Goal: Transaction & Acquisition: Purchase product/service

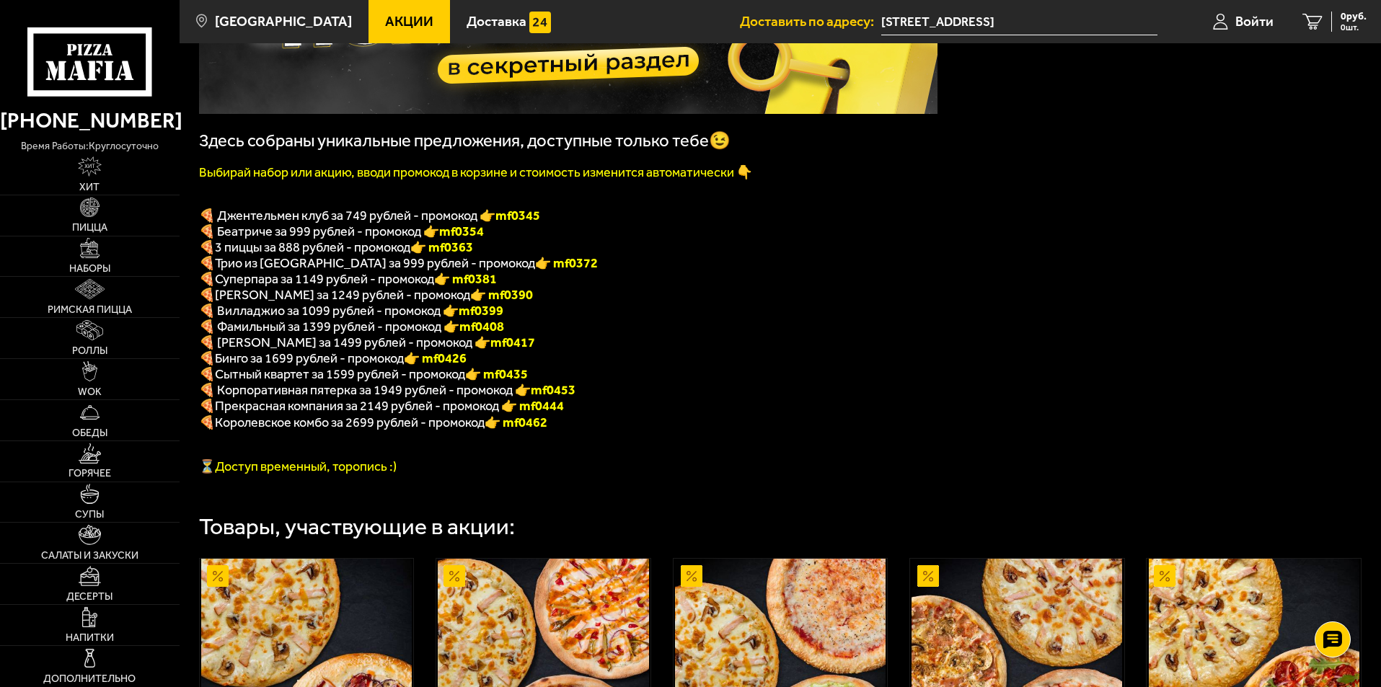
scroll to position [216, 0]
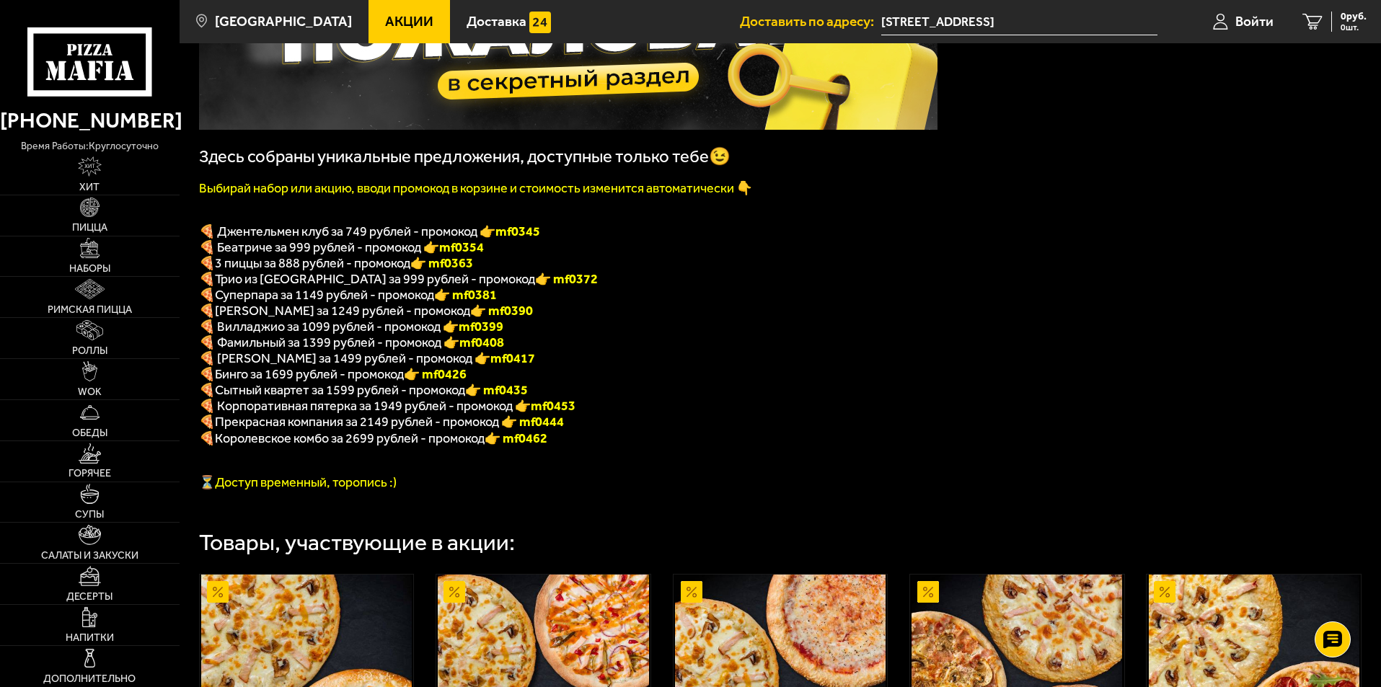
click at [294, 249] on span "🍕 Беатриче за 999 рублей - промокод 👉 mf0354" at bounding box center [341, 247] width 285 height 16
click at [304, 285] on span "Трио из [GEOGRAPHIC_DATA] за 999 рублей - промокод" at bounding box center [375, 279] width 320 height 16
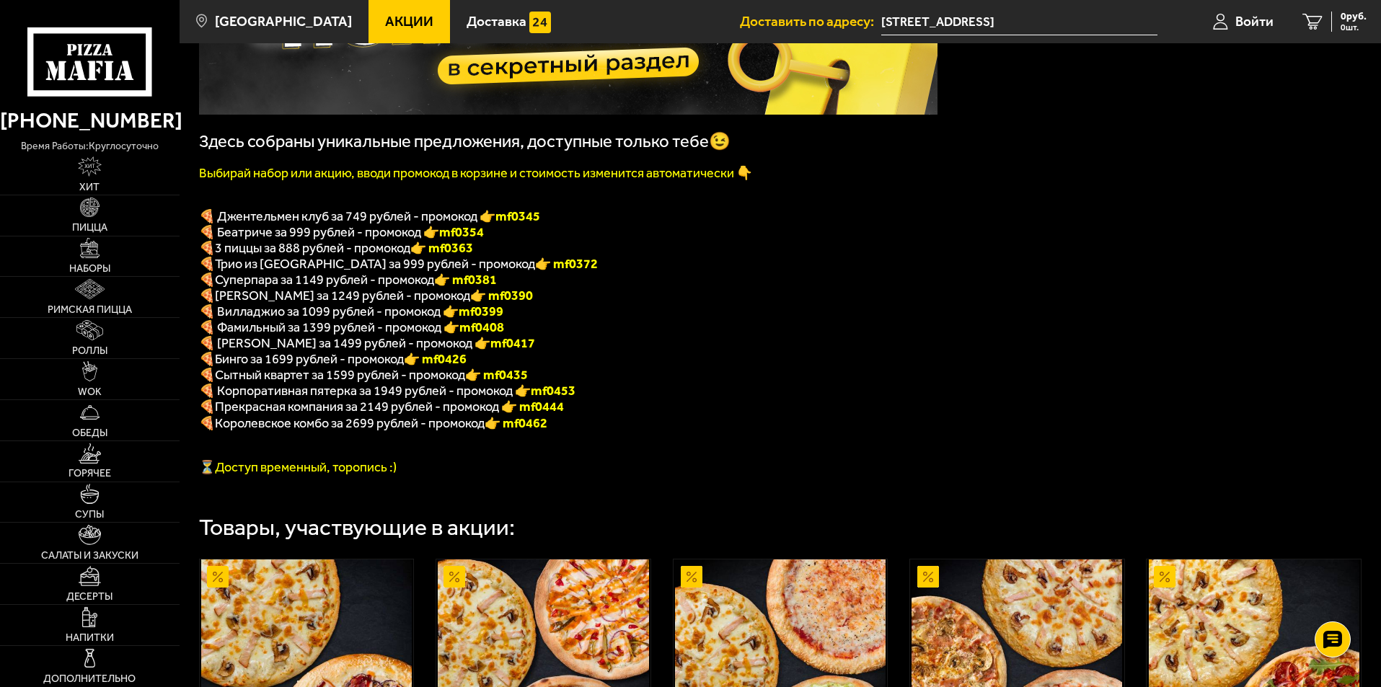
scroll to position [144, 0]
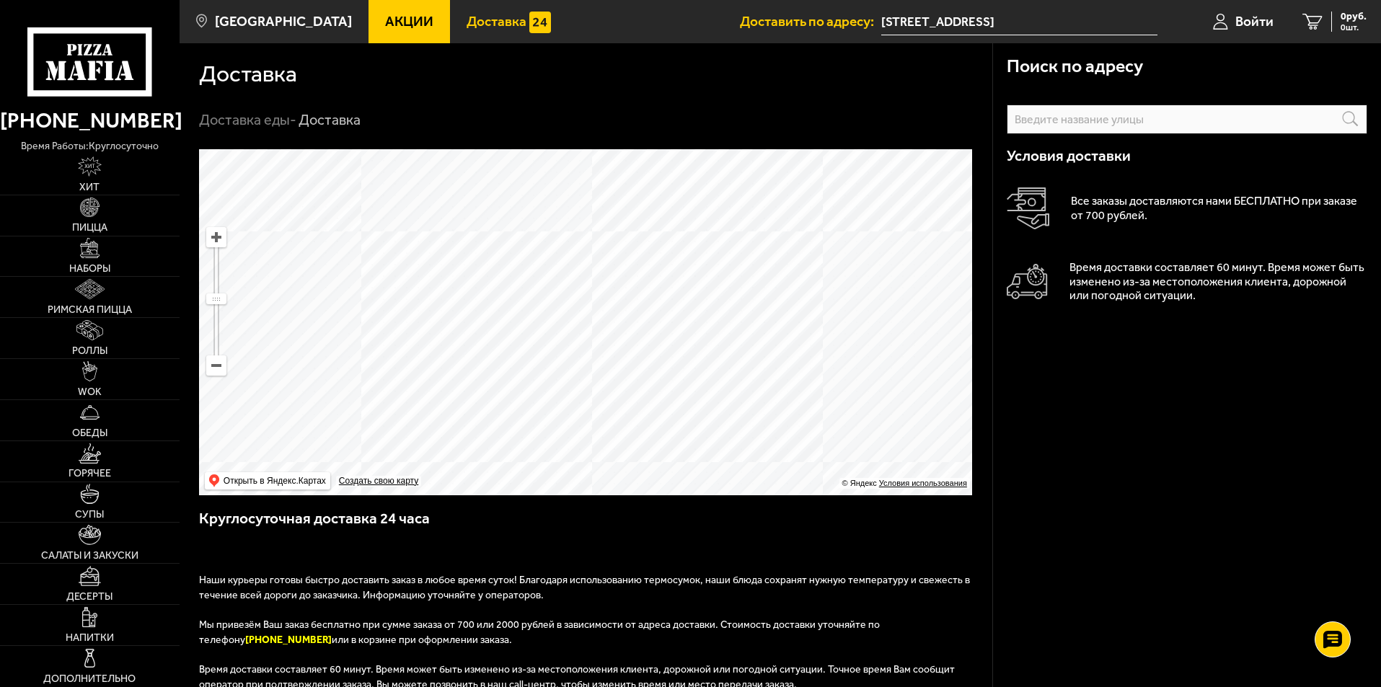
drag, startPoint x: 551, startPoint y: 185, endPoint x: 610, endPoint y: 354, distance: 178.8
click at [610, 354] on ymaps at bounding box center [585, 322] width 773 height 346
drag, startPoint x: 545, startPoint y: 369, endPoint x: 582, endPoint y: 332, distance: 52.0
click at [582, 332] on ymaps at bounding box center [585, 322] width 773 height 346
drag, startPoint x: 557, startPoint y: 344, endPoint x: 639, endPoint y: 268, distance: 112.3
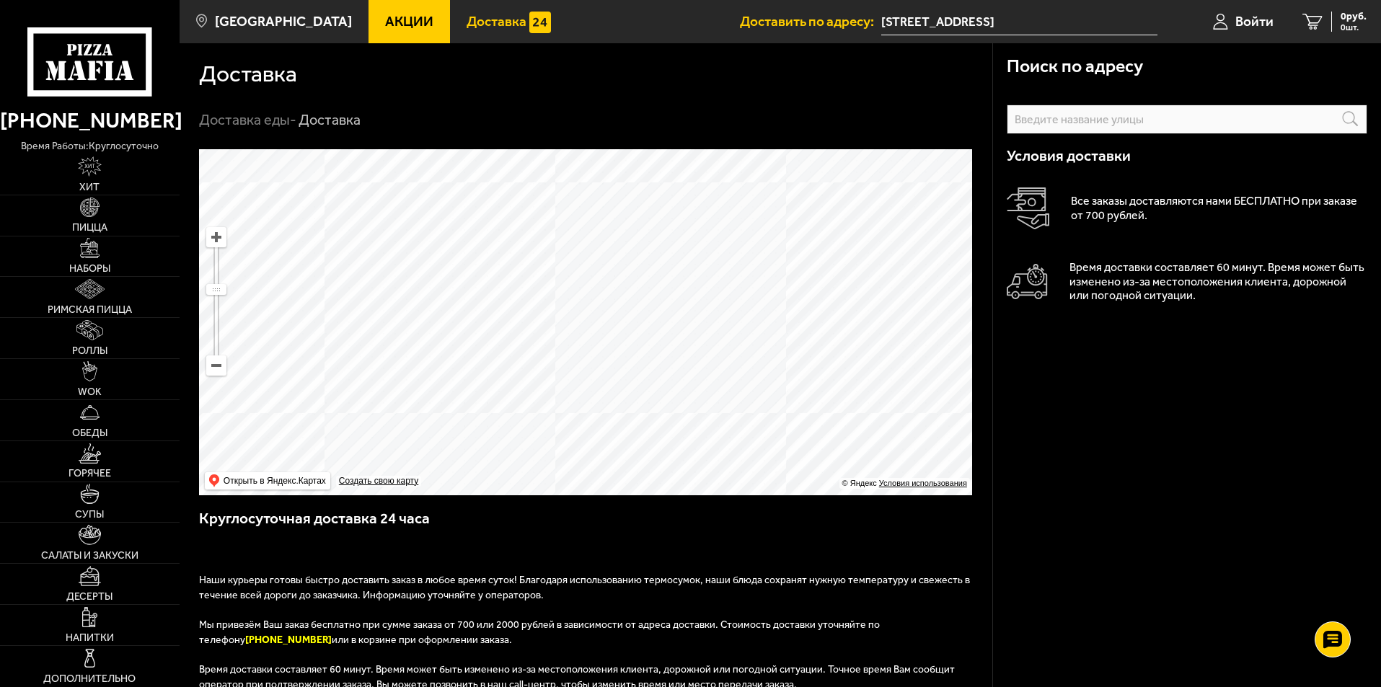
click at [639, 268] on ymaps at bounding box center [585, 322] width 773 height 346
click at [591, 369] on ymaps "… © Яндекс Условия использования Открыть в Яндекс.Картах Создать свою карту" at bounding box center [585, 322] width 773 height 346
drag, startPoint x: 575, startPoint y: 335, endPoint x: 591, endPoint y: 306, distance: 32.7
click at [591, 306] on ymaps at bounding box center [585, 322] width 773 height 346
click at [599, 308] on ymaps at bounding box center [585, 322] width 773 height 346
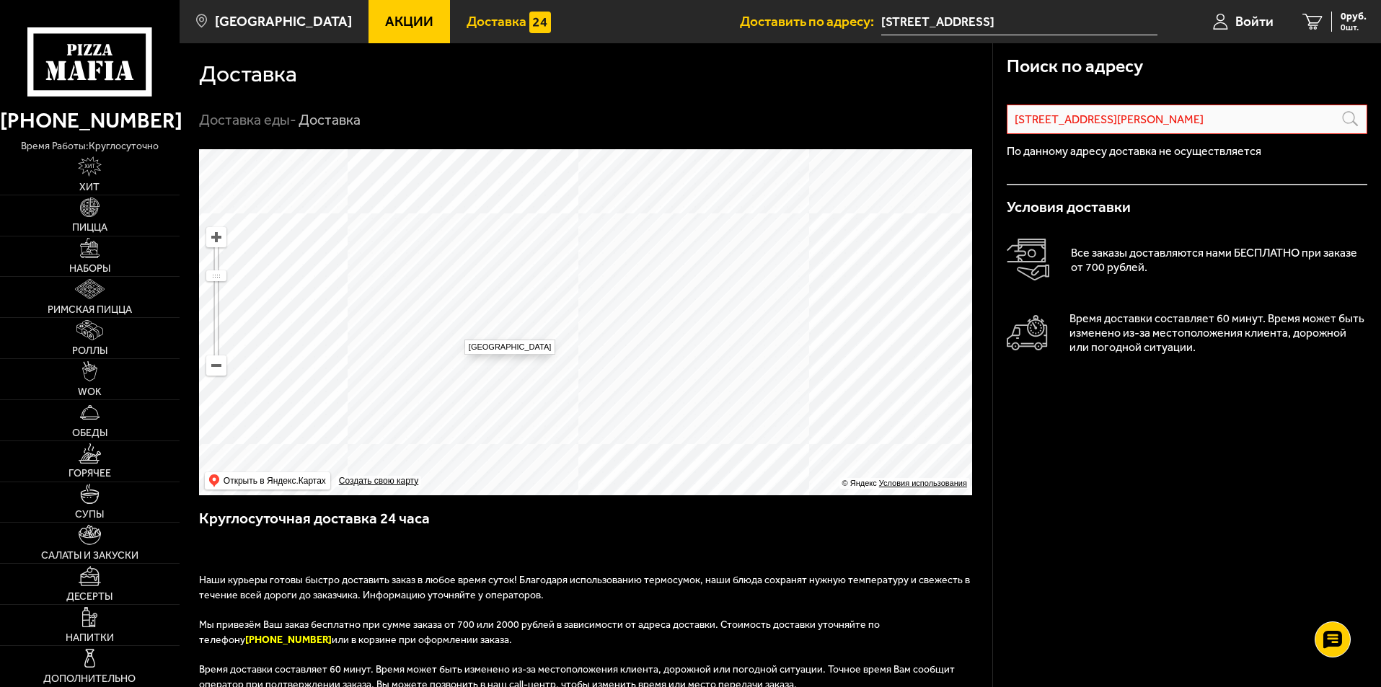
click at [457, 332] on ymaps at bounding box center [585, 322] width 773 height 346
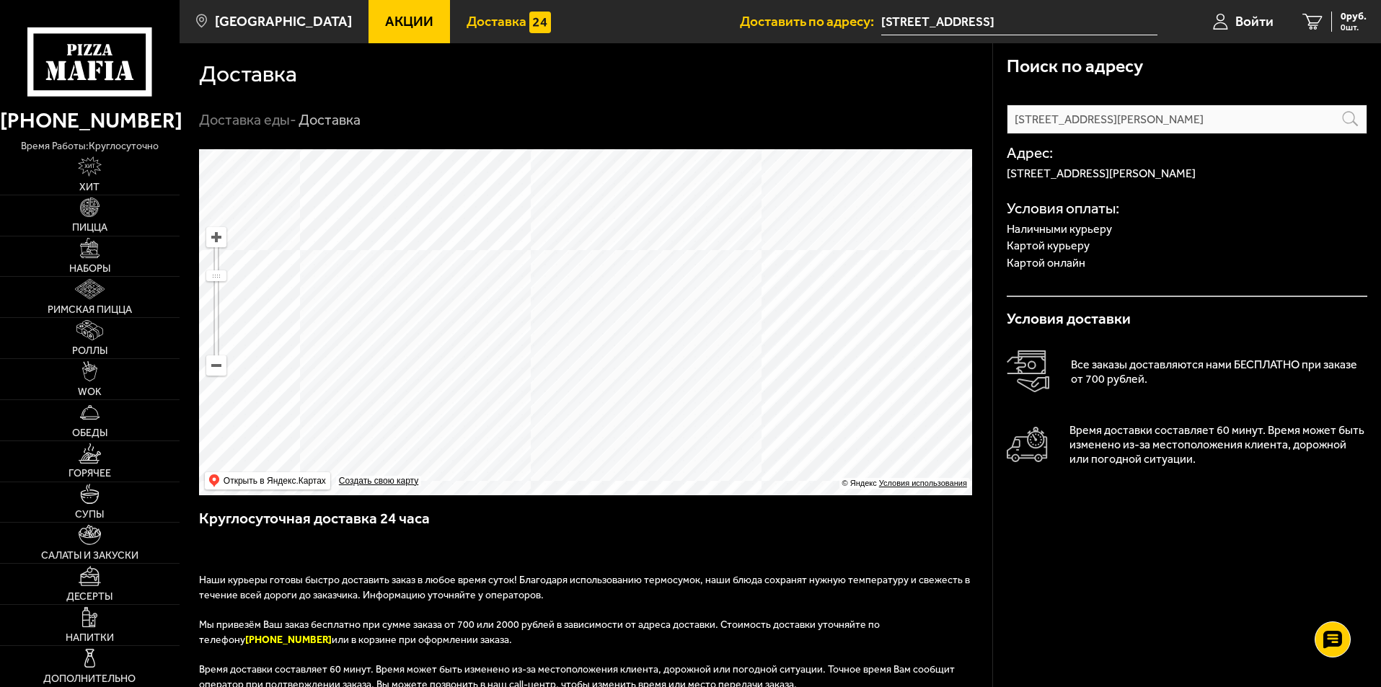
drag, startPoint x: 705, startPoint y: 301, endPoint x: 657, endPoint y: 337, distance: 60.2
click at [657, 337] on ymaps at bounding box center [585, 322] width 773 height 346
click at [672, 237] on ymaps at bounding box center [585, 322] width 773 height 346
click at [568, 366] on ymaps at bounding box center [585, 322] width 773 height 346
click at [560, 358] on ymaps at bounding box center [585, 322] width 773 height 346
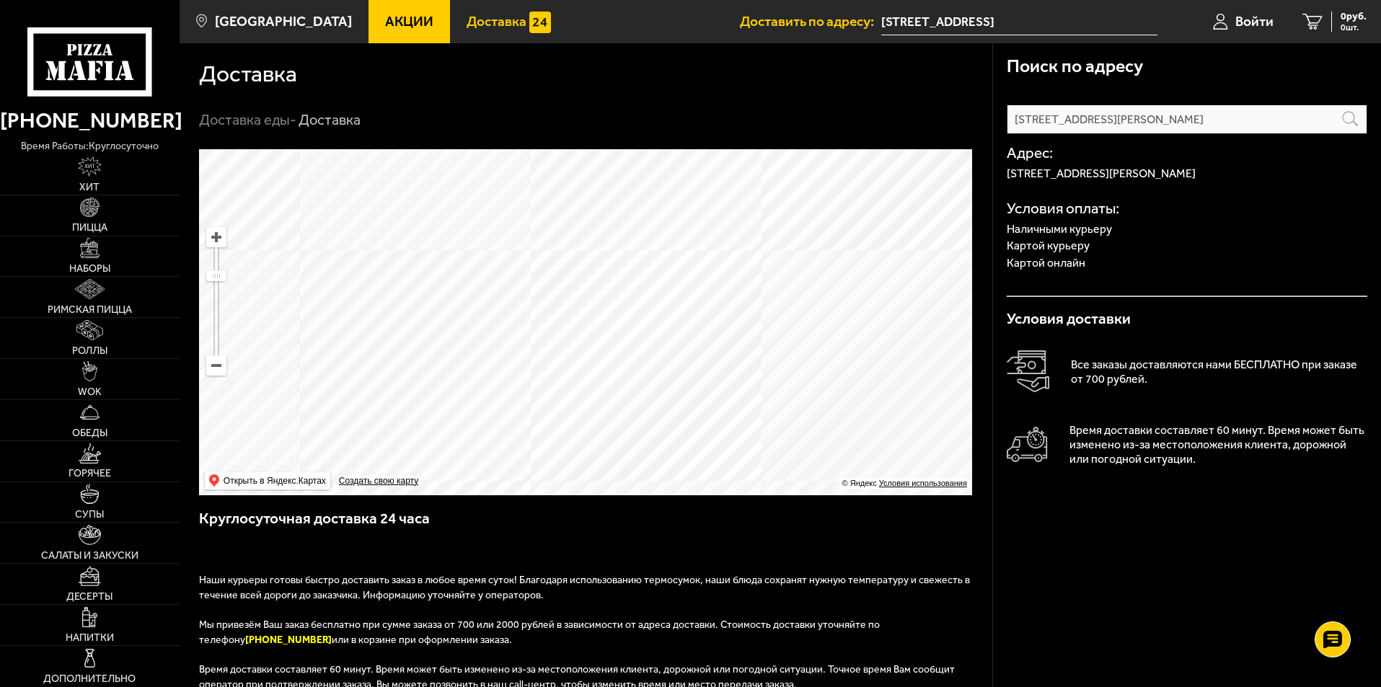
type input "Россия, Санкт-Петербург, посёлок Парголово, улица Фёдора Абрамова, 4"
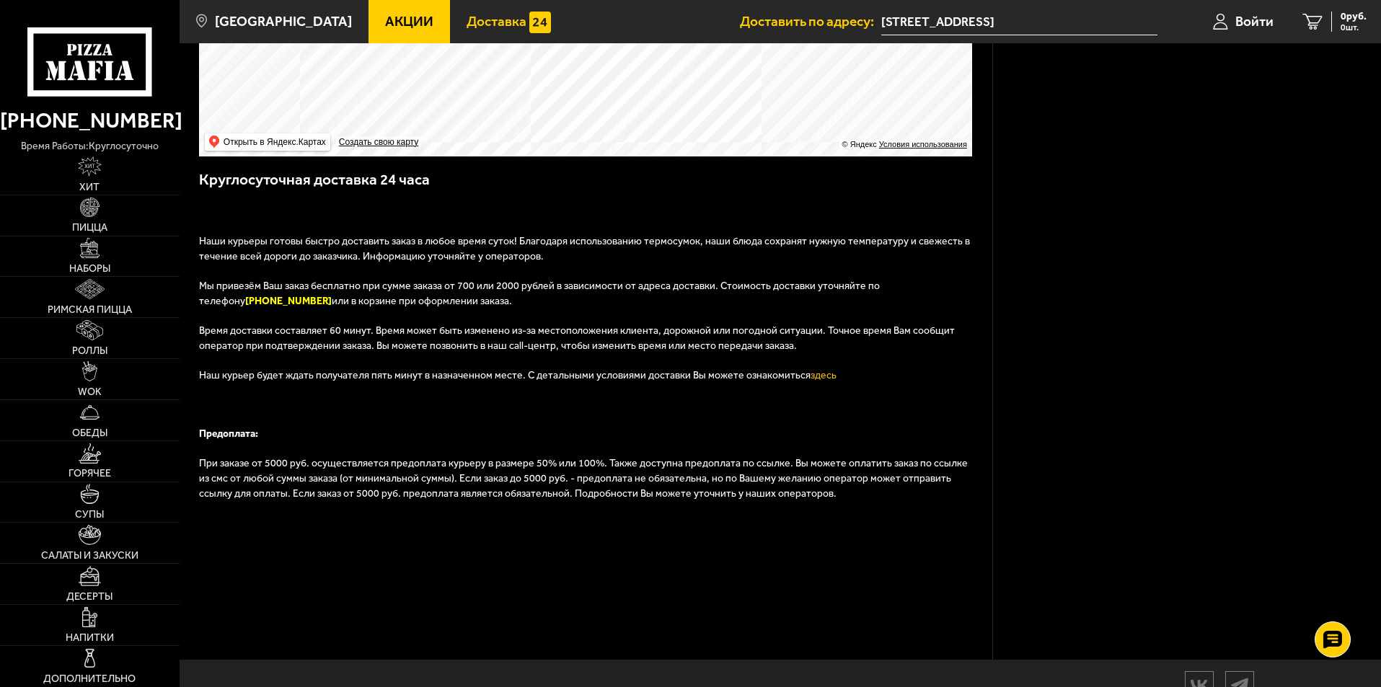
scroll to position [326, 0]
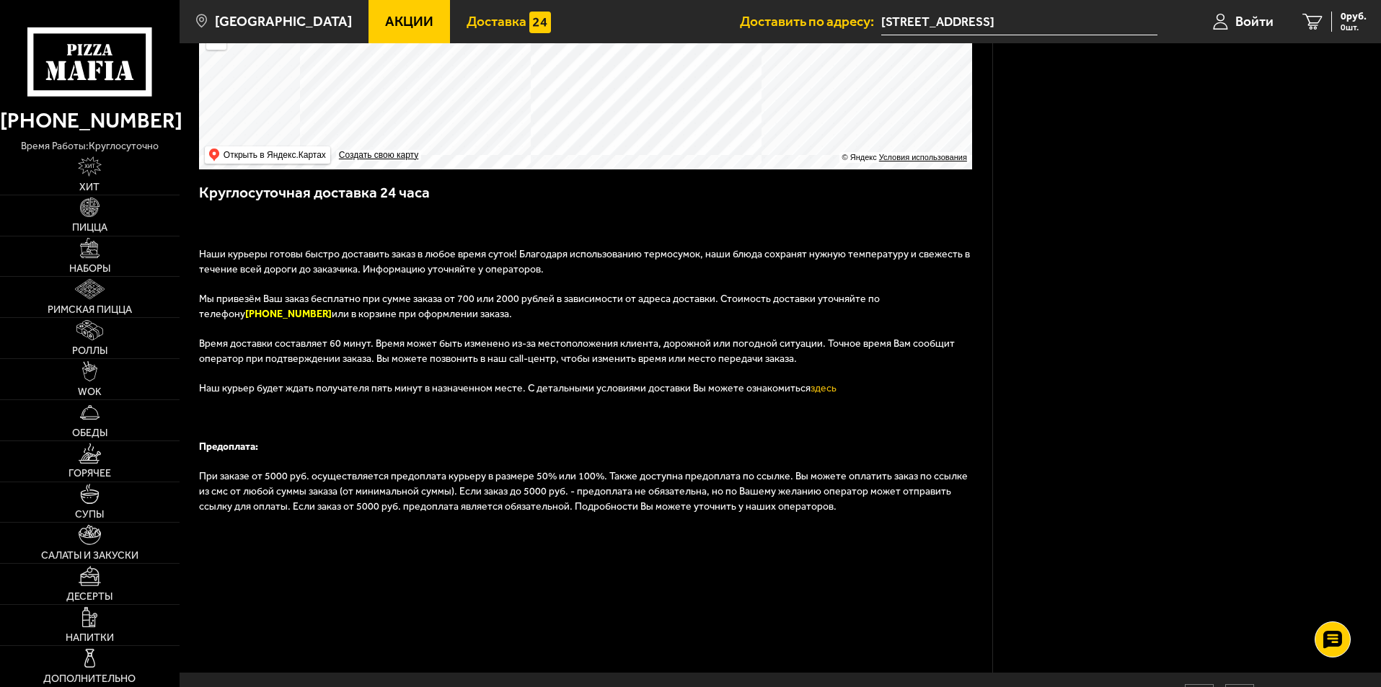
click at [451, 385] on span "Наш курьер будет ждать получателя пять минут в назначенном месте. С детальными …" at bounding box center [519, 388] width 640 height 12
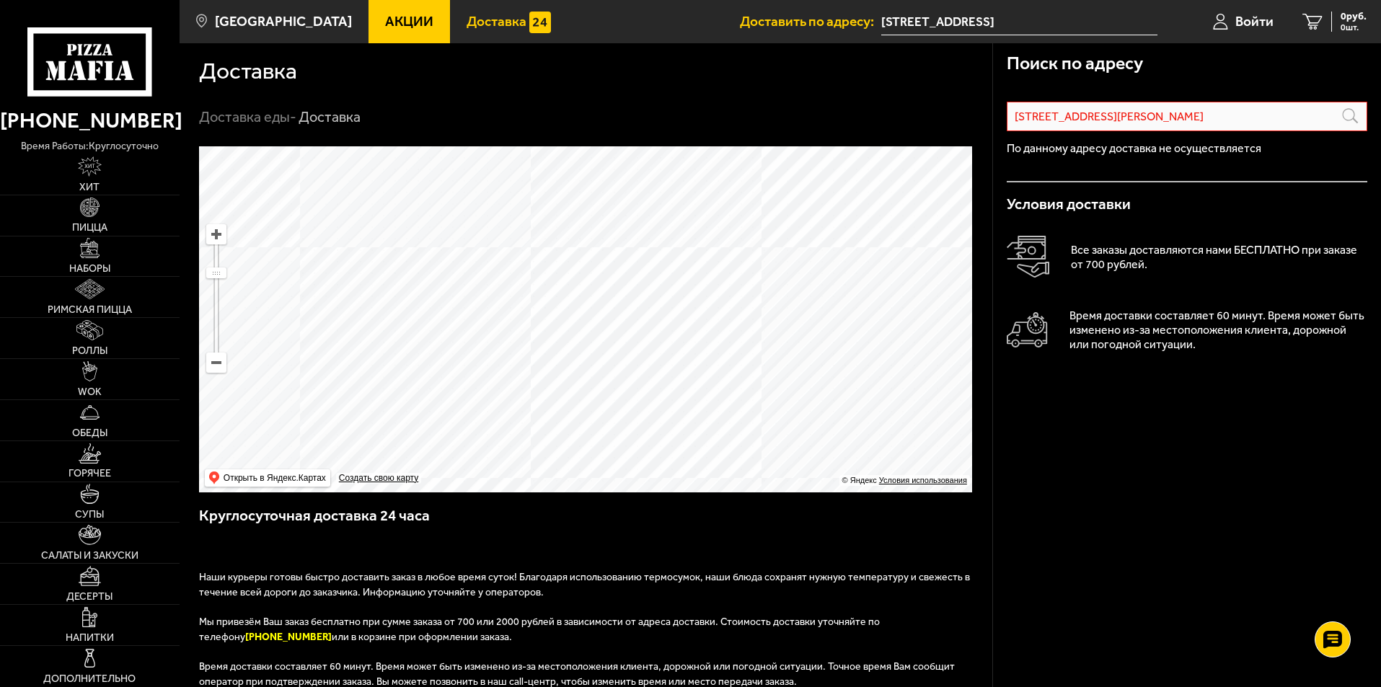
scroll to position [0, 0]
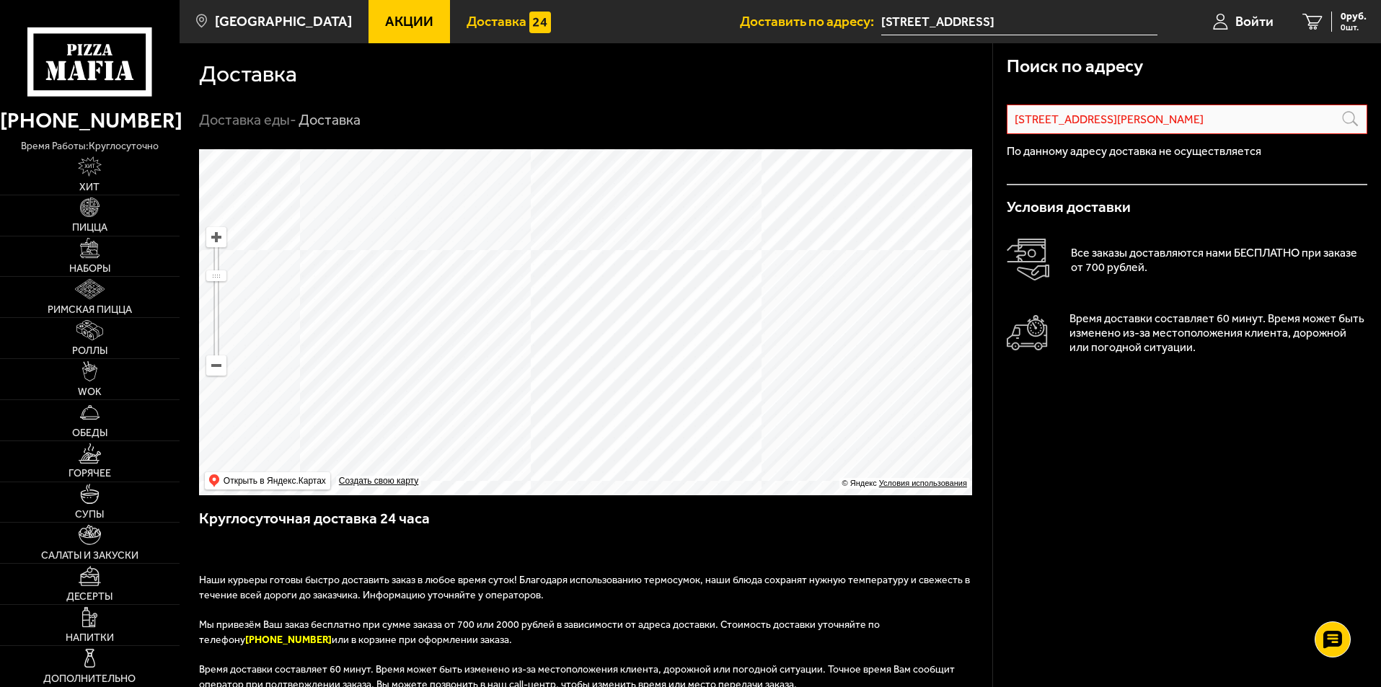
click at [520, 544] on h3 "Круглосуточная доставка 24 часа" at bounding box center [586, 525] width 775 height 35
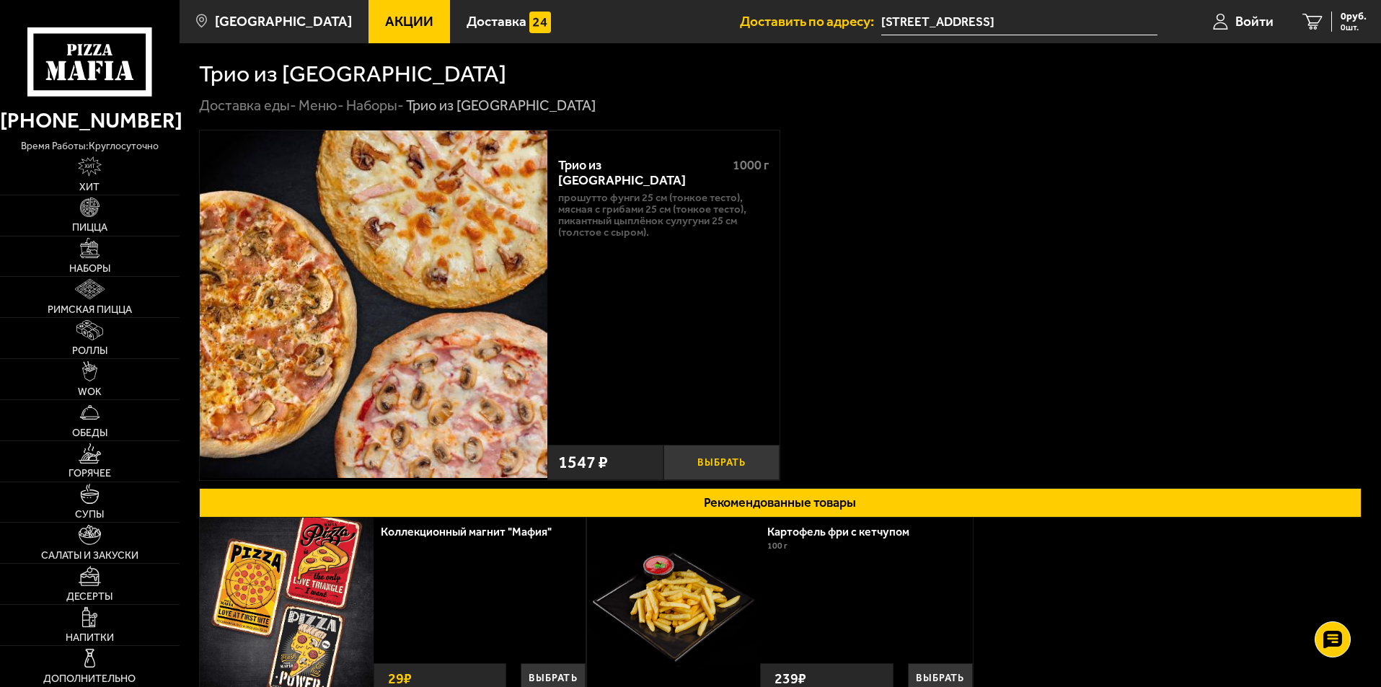
click at [729, 457] on button "Выбрать" at bounding box center [721, 462] width 116 height 35
click at [986, 353] on div "Трио из Рио 1000 г Прошутто Фунги 25 см (тонкое тесто), Мясная с грибами 25 см …" at bounding box center [780, 305] width 1162 height 351
click at [1336, 14] on span "1547 руб." at bounding box center [1344, 17] width 43 height 10
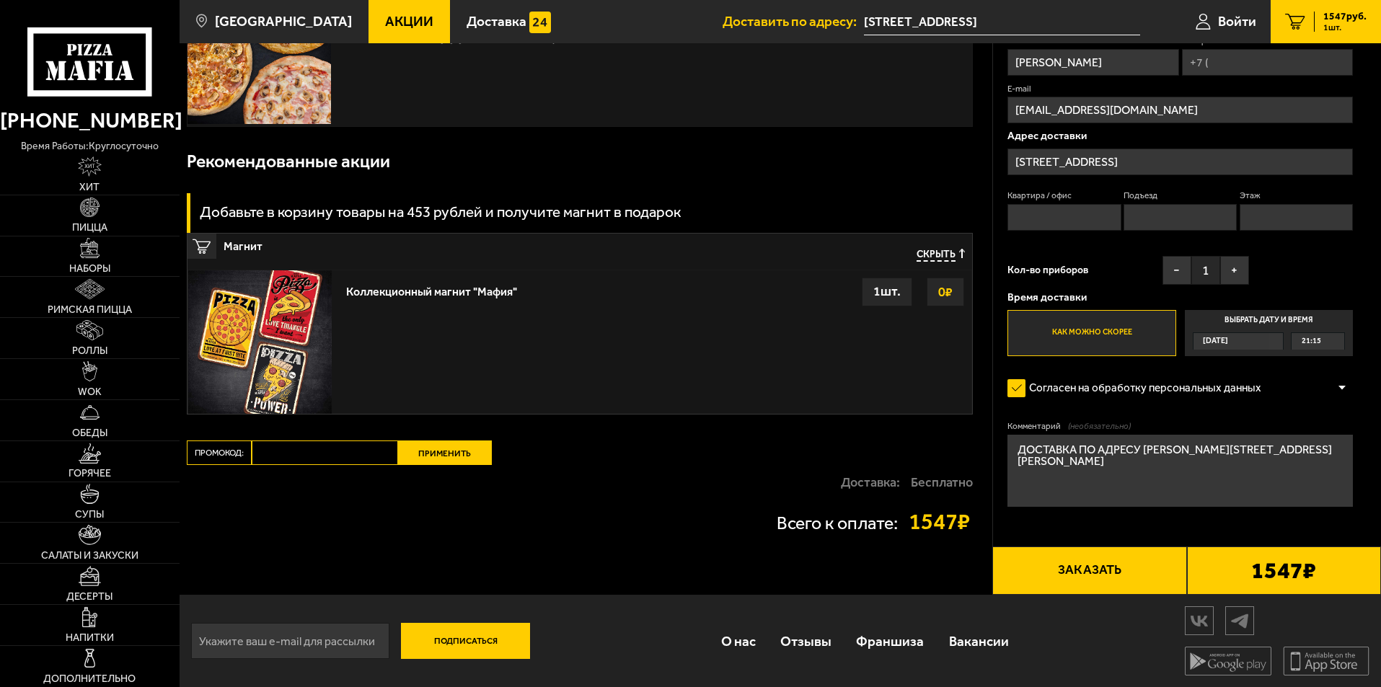
scroll to position [160, 0]
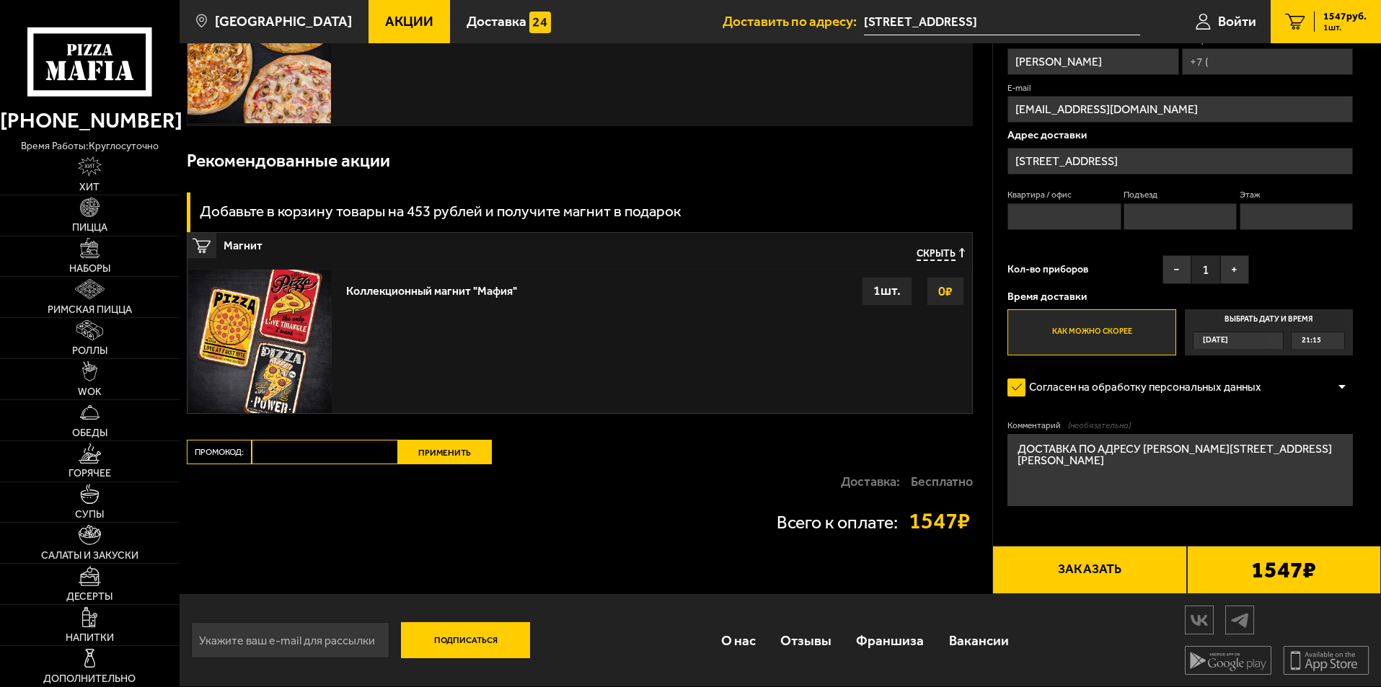
click at [329, 456] on input "Промокод:" at bounding box center [325, 452] width 146 height 25
paste input "mf0372"
type input "mf0372"
click at [428, 449] on button "Применить" at bounding box center [445, 452] width 94 height 25
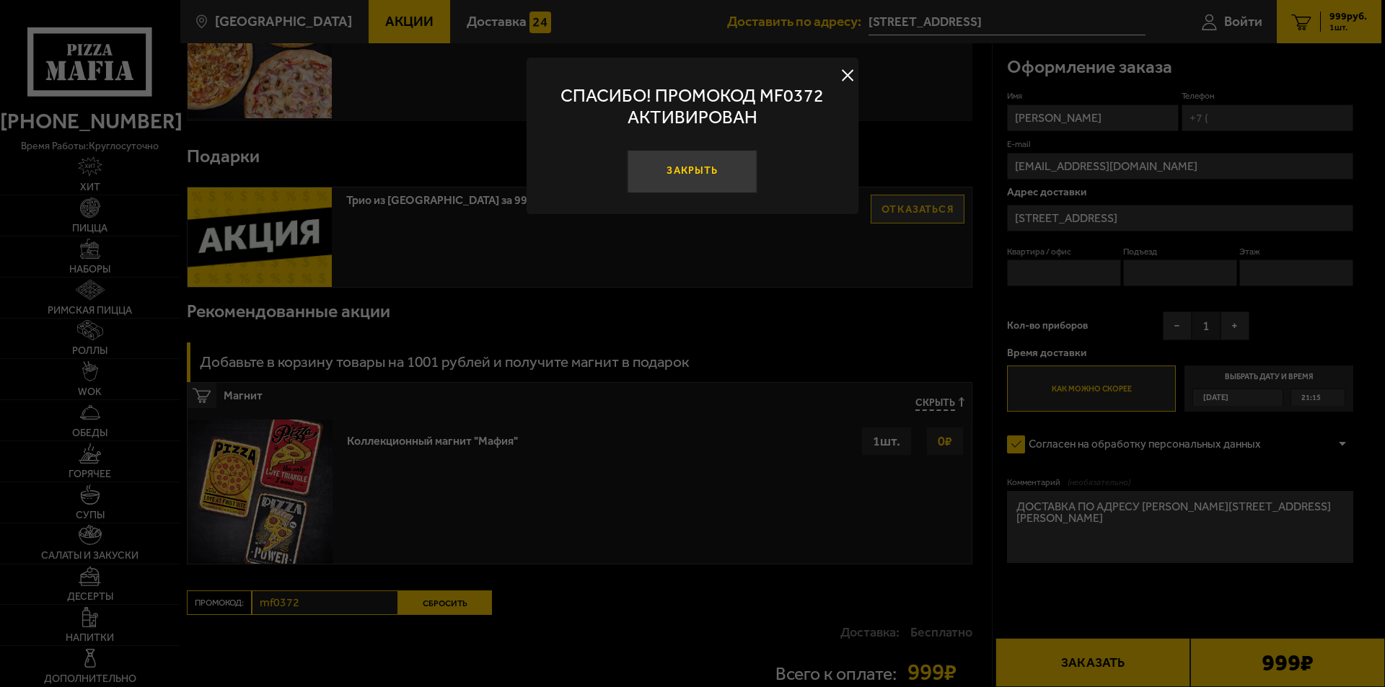
click at [686, 154] on button "Закрыть" at bounding box center [692, 171] width 130 height 43
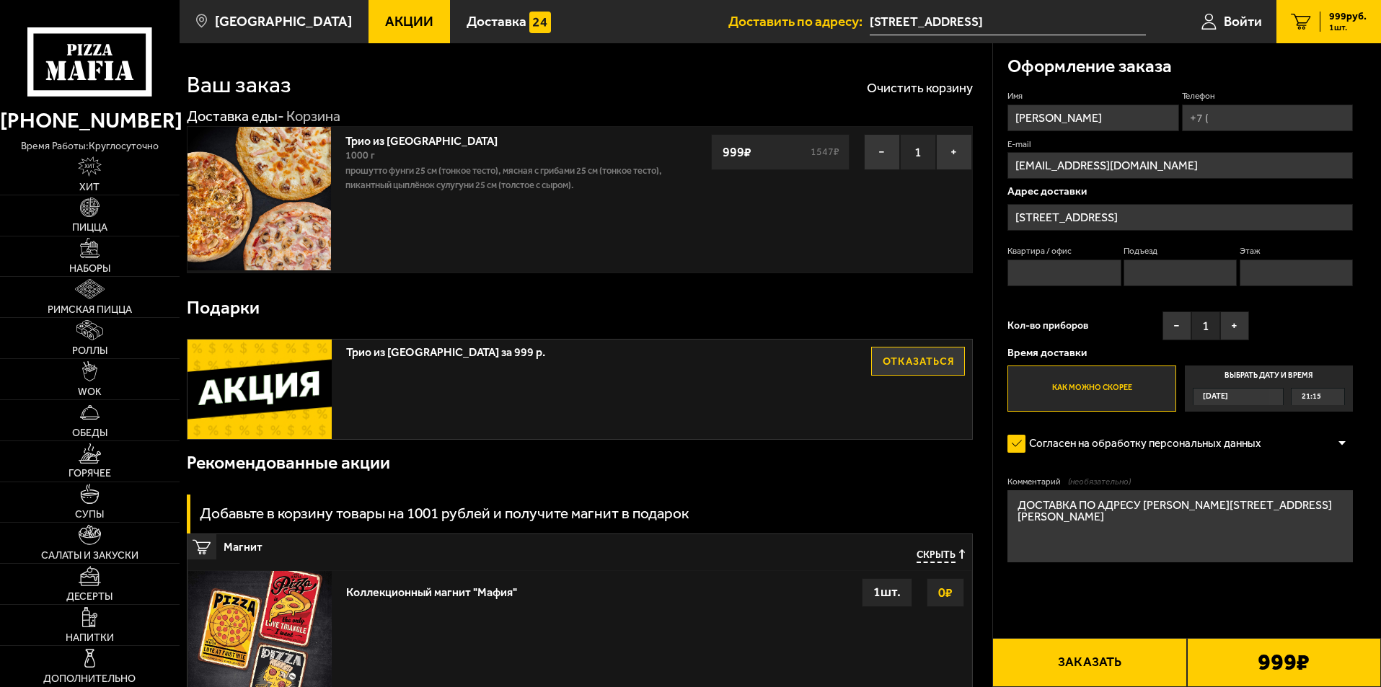
scroll to position [0, 0]
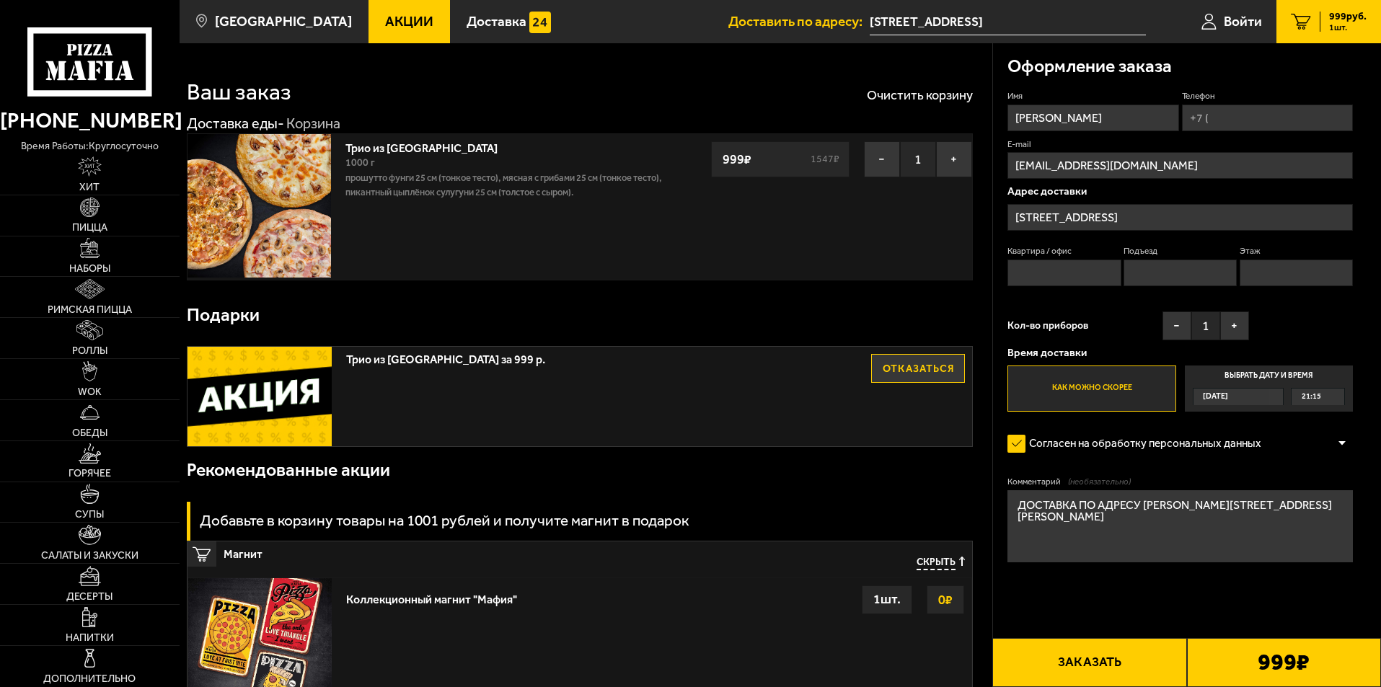
click at [1067, 276] on input "Квартира / офис" at bounding box center [1063, 273] width 113 height 27
type input "746"
click at [1147, 281] on input "Подъезд" at bounding box center [1180, 273] width 113 height 27
type input "2"
click at [1266, 281] on input "Этаж" at bounding box center [1296, 273] width 113 height 27
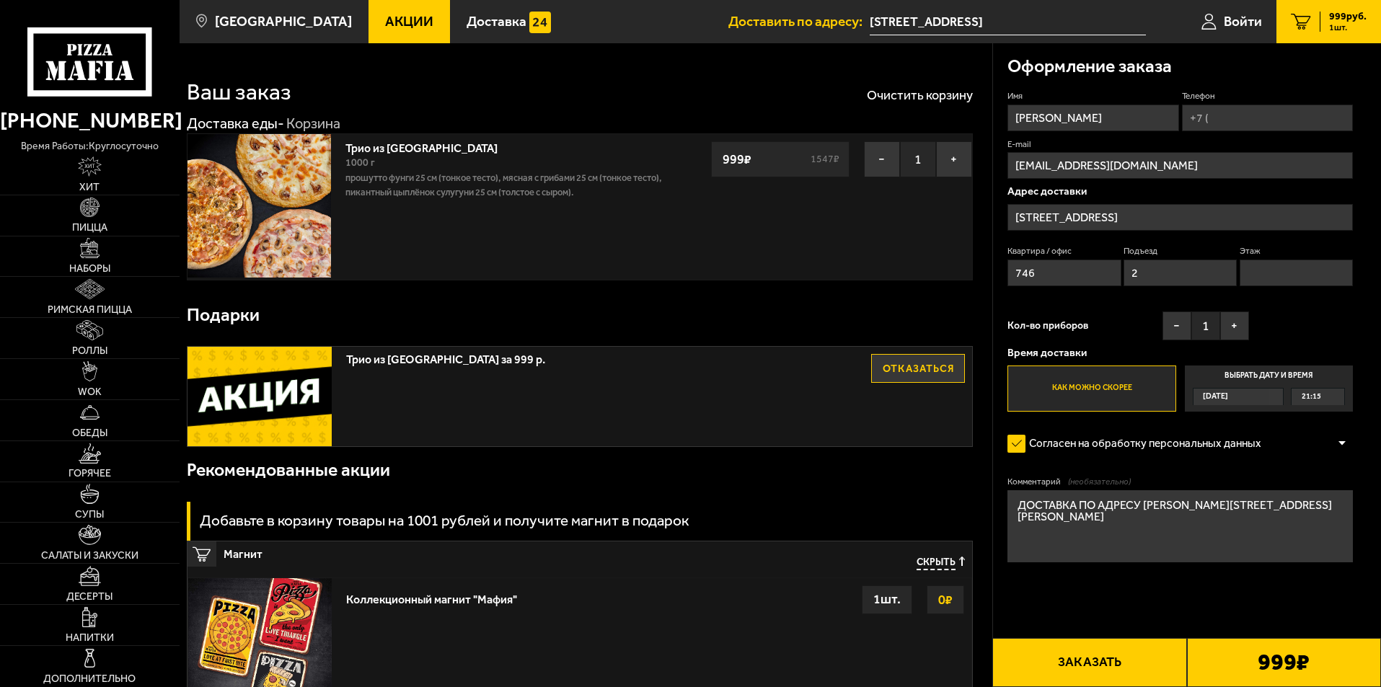
type input "23"
click at [1127, 226] on input "[STREET_ADDRESS]" at bounding box center [1179, 217] width 345 height 27
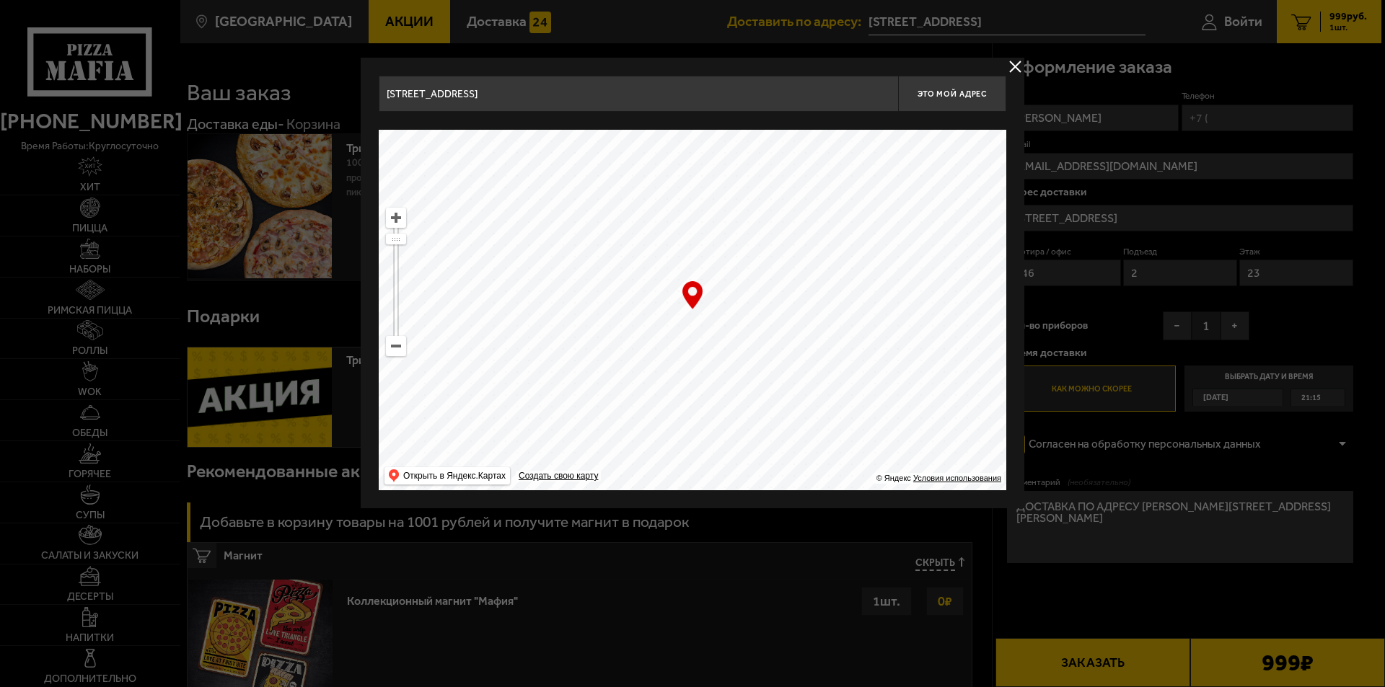
drag, startPoint x: 712, startPoint y: 263, endPoint x: 712, endPoint y: 298, distance: 34.6
click at [712, 298] on ymaps at bounding box center [692, 310] width 627 height 361
drag, startPoint x: 751, startPoint y: 337, endPoint x: 760, endPoint y: 355, distance: 20.3
click at [760, 355] on ymaps at bounding box center [692, 310] width 627 height 361
type input "посёлок Парголово, улица Фёдора Абрамова, 4"
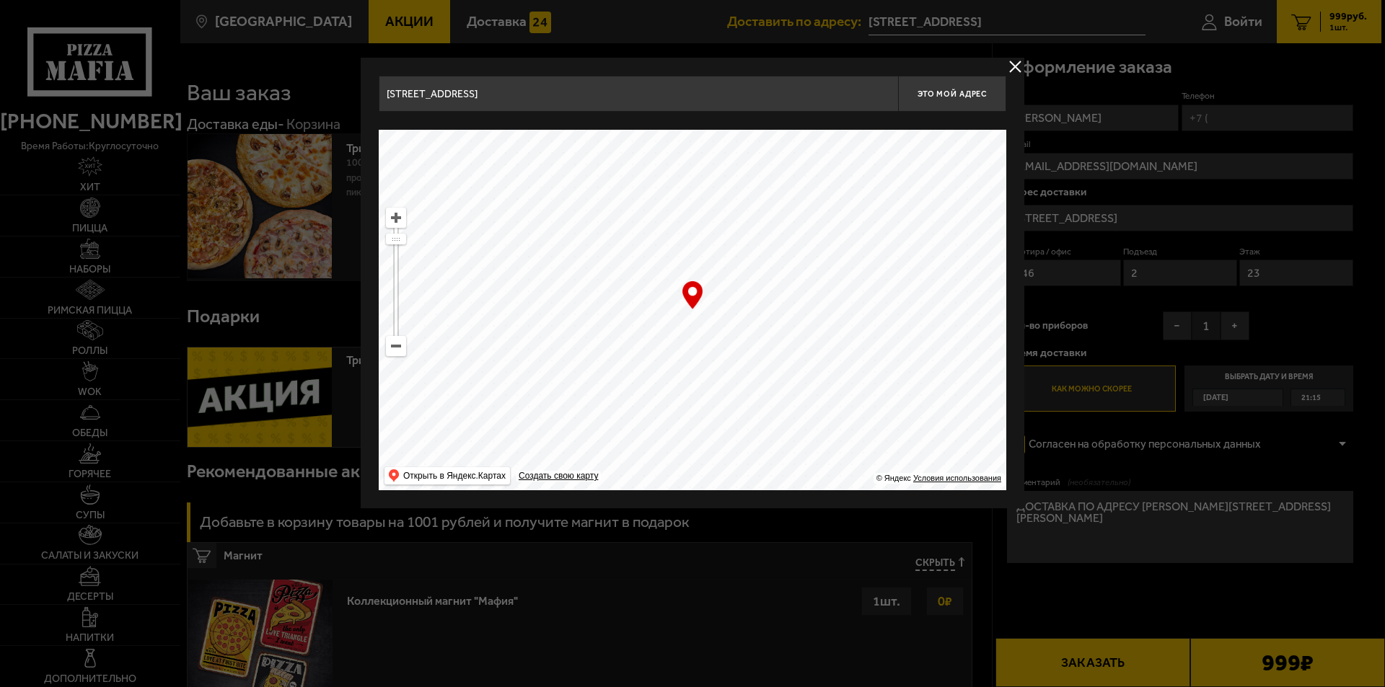
type input "посёлок Парголово, улица Фёдора Абрамова, 4"
click at [746, 355] on ymaps at bounding box center [692, 310] width 627 height 361
click at [976, 94] on span "Это мой адрес" at bounding box center [951, 93] width 69 height 9
drag, startPoint x: 809, startPoint y: 358, endPoint x: 812, endPoint y: 335, distance: 23.3
click at [812, 335] on ymaps at bounding box center [692, 310] width 627 height 361
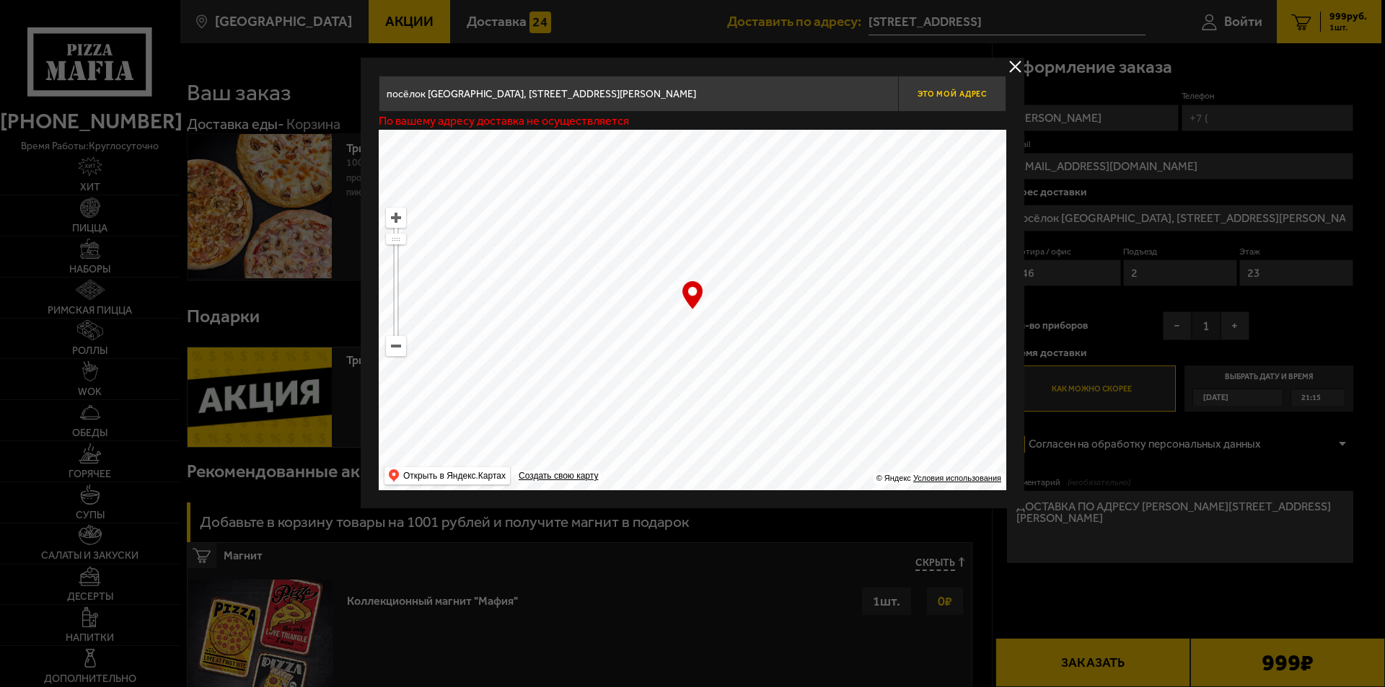
click at [945, 98] on span "Это мой адрес" at bounding box center [951, 93] width 69 height 9
drag, startPoint x: 842, startPoint y: 285, endPoint x: 846, endPoint y: 278, distance: 8.4
click at [846, 278] on ymaps at bounding box center [692, 310] width 627 height 361
click at [947, 102] on button "Это мой адрес" at bounding box center [952, 94] width 108 height 36
drag, startPoint x: 842, startPoint y: 333, endPoint x: 840, endPoint y: 325, distance: 8.8
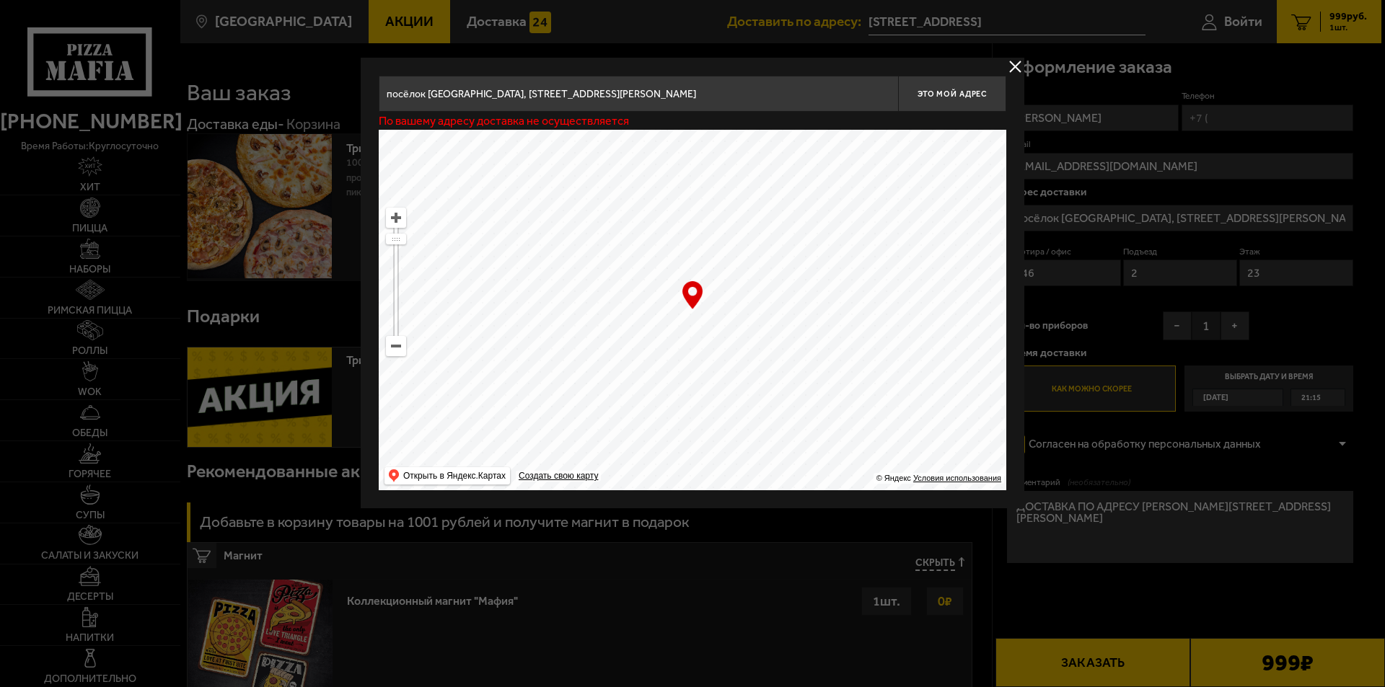
click at [840, 325] on ymaps at bounding box center [692, 310] width 627 height 361
click at [948, 89] on span "Это мой адрес" at bounding box center [951, 93] width 69 height 9
drag, startPoint x: 871, startPoint y: 266, endPoint x: 868, endPoint y: 260, distance: 7.4
click at [868, 260] on ymaps at bounding box center [692, 310] width 627 height 361
click at [958, 97] on span "Это мой адрес" at bounding box center [951, 93] width 69 height 9
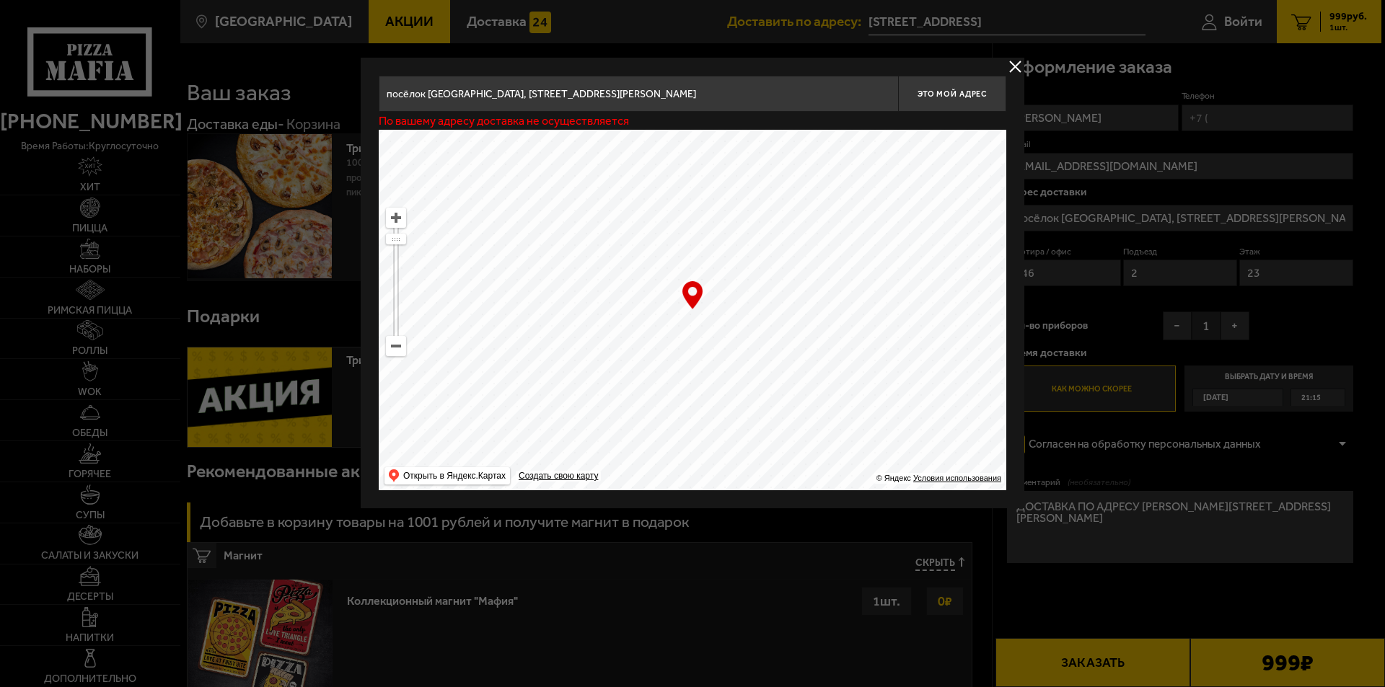
drag, startPoint x: 850, startPoint y: 237, endPoint x: 854, endPoint y: 220, distance: 17.7
click at [854, 220] on ymaps at bounding box center [692, 310] width 627 height 361
type input "[STREET_ADDRESS]"
click at [953, 100] on button "Это мой адрес" at bounding box center [952, 94] width 108 height 36
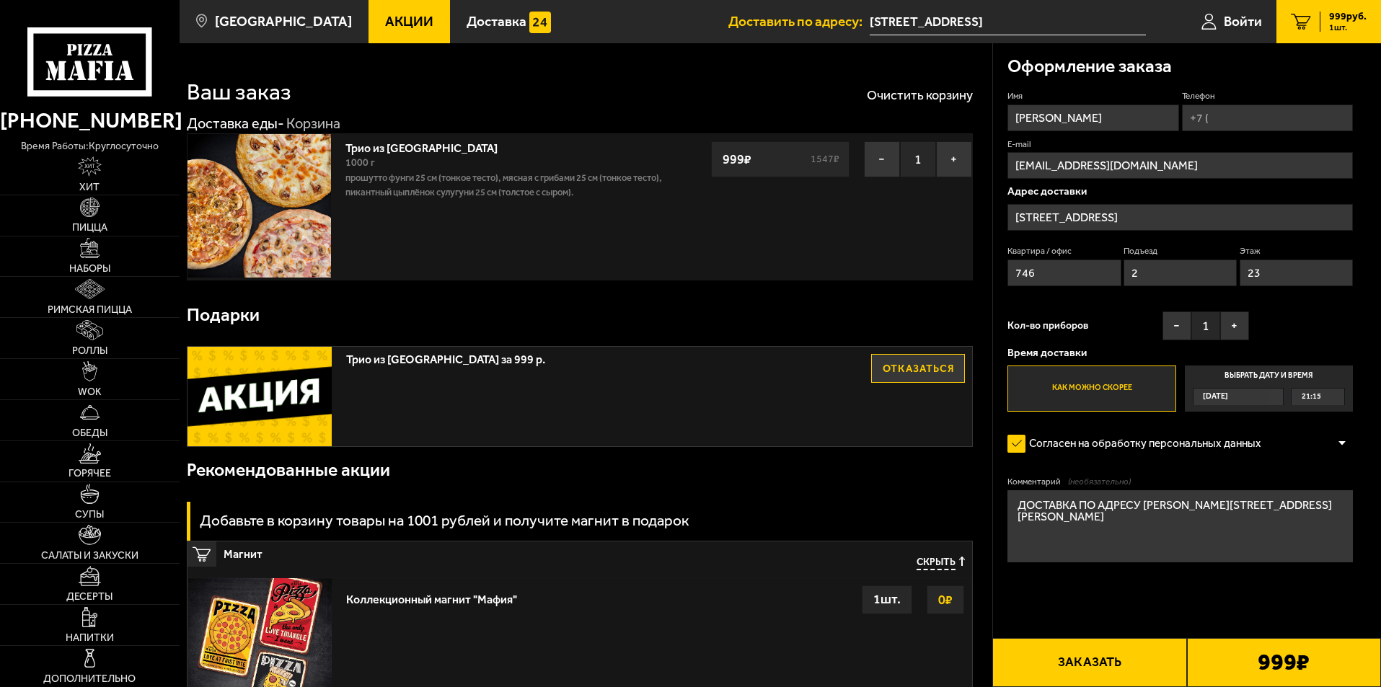
click at [1224, 116] on input "Телефон" at bounding box center [1267, 118] width 171 height 27
type input "+7 (965) 056-54-99"
drag, startPoint x: 1129, startPoint y: 674, endPoint x: 1085, endPoint y: 573, distance: 109.8
click at [1086, 574] on div "Оформление заказа Имя Ivan Телефон Применить скидку Вы будете зарегистрированы …" at bounding box center [1186, 473] width 389 height 860
click at [1064, 658] on button "Заказать" at bounding box center [1089, 662] width 194 height 49
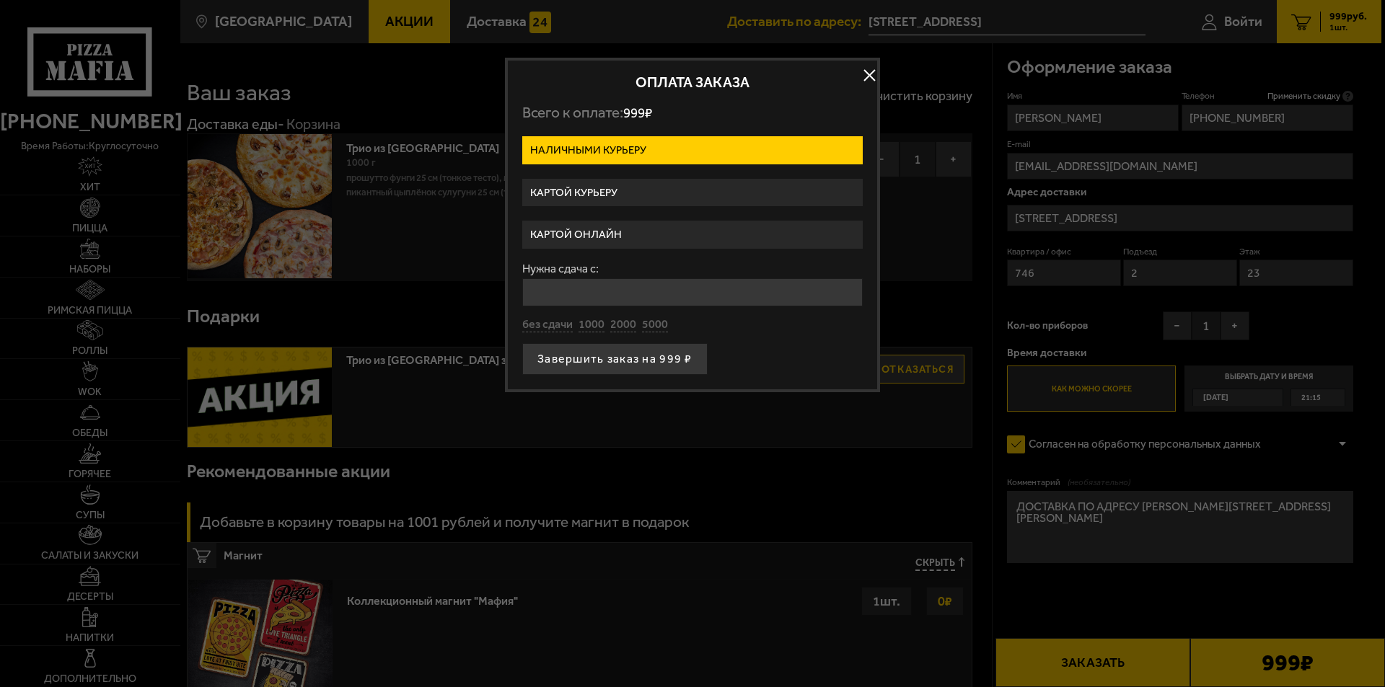
click at [720, 301] on input "Нужна сдача с:" at bounding box center [692, 292] width 340 height 28
click at [596, 195] on label "Картой курьеру" at bounding box center [692, 193] width 340 height 28
click at [0, 0] on input "Картой курьеру" at bounding box center [0, 0] width 0 height 0
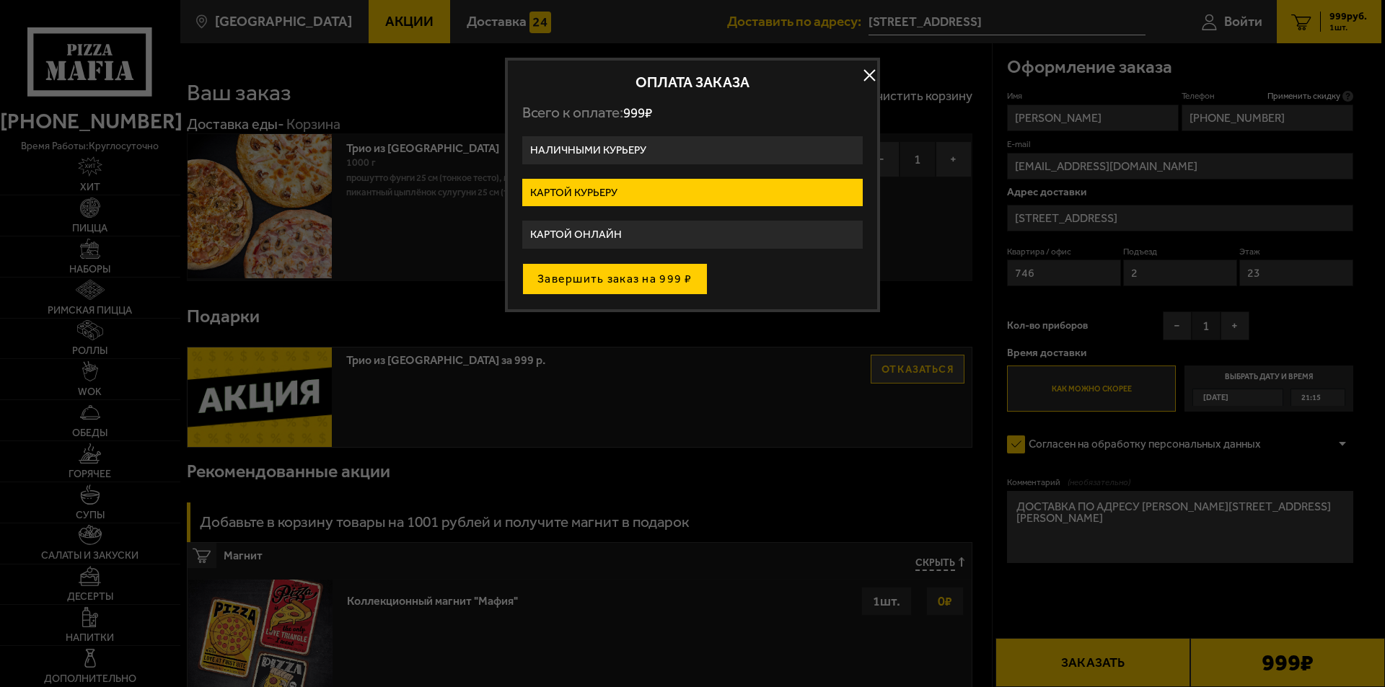
click at [613, 286] on button "Завершить заказ на 999 ₽" at bounding box center [614, 279] width 185 height 32
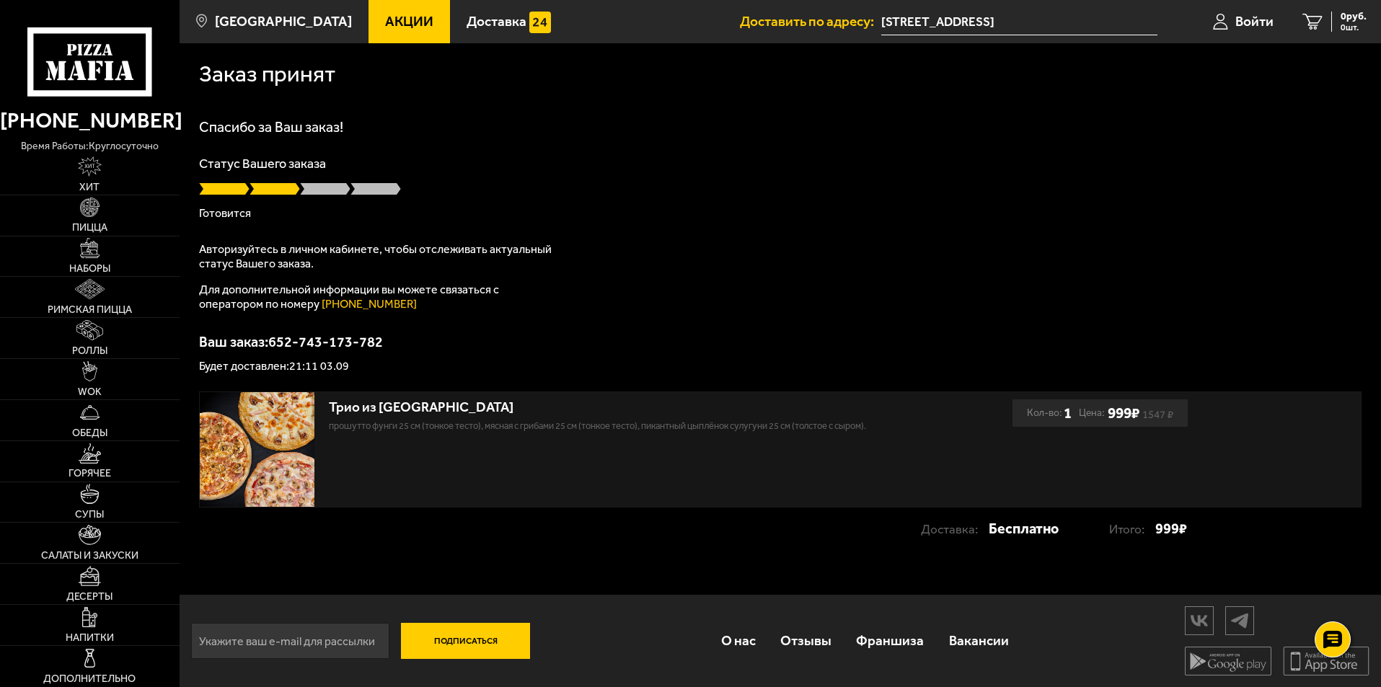
click at [500, 208] on p "Готовится" at bounding box center [780, 214] width 1162 height 12
click at [524, 342] on p "Ваш заказ: 652-743-173-782" at bounding box center [780, 342] width 1162 height 14
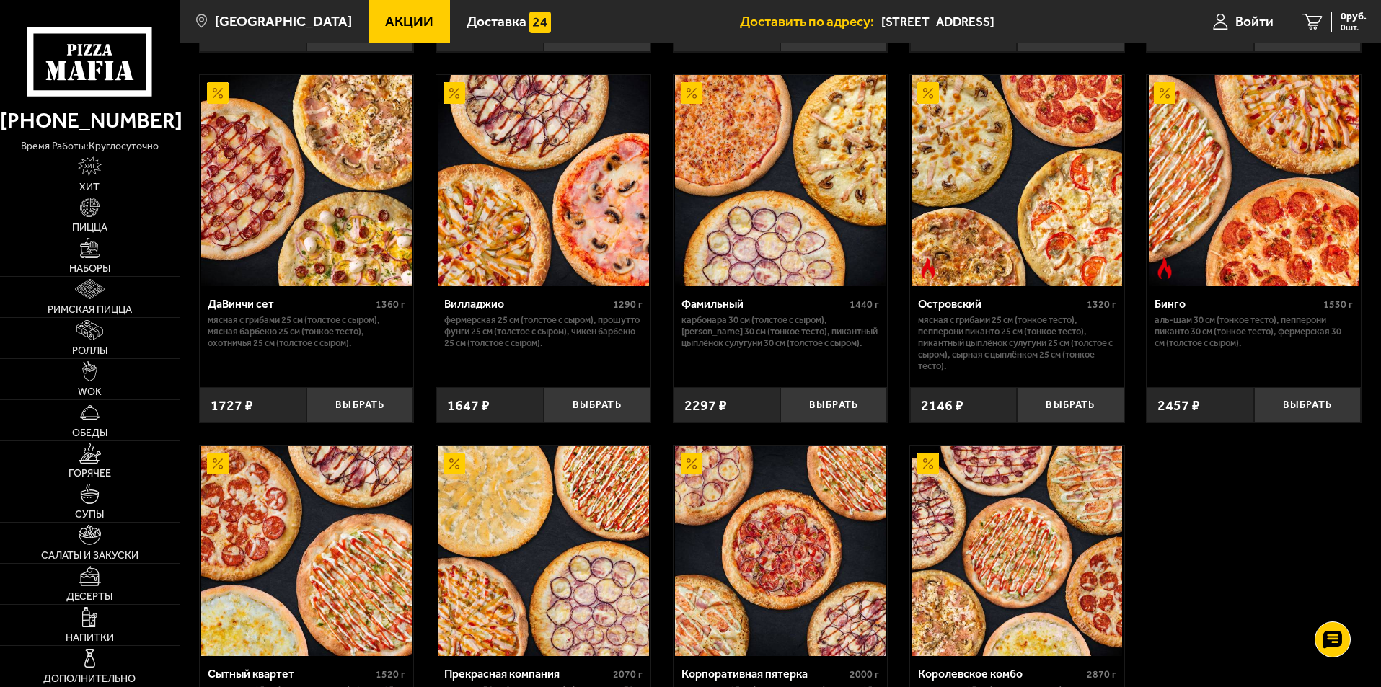
scroll to position [1370, 0]
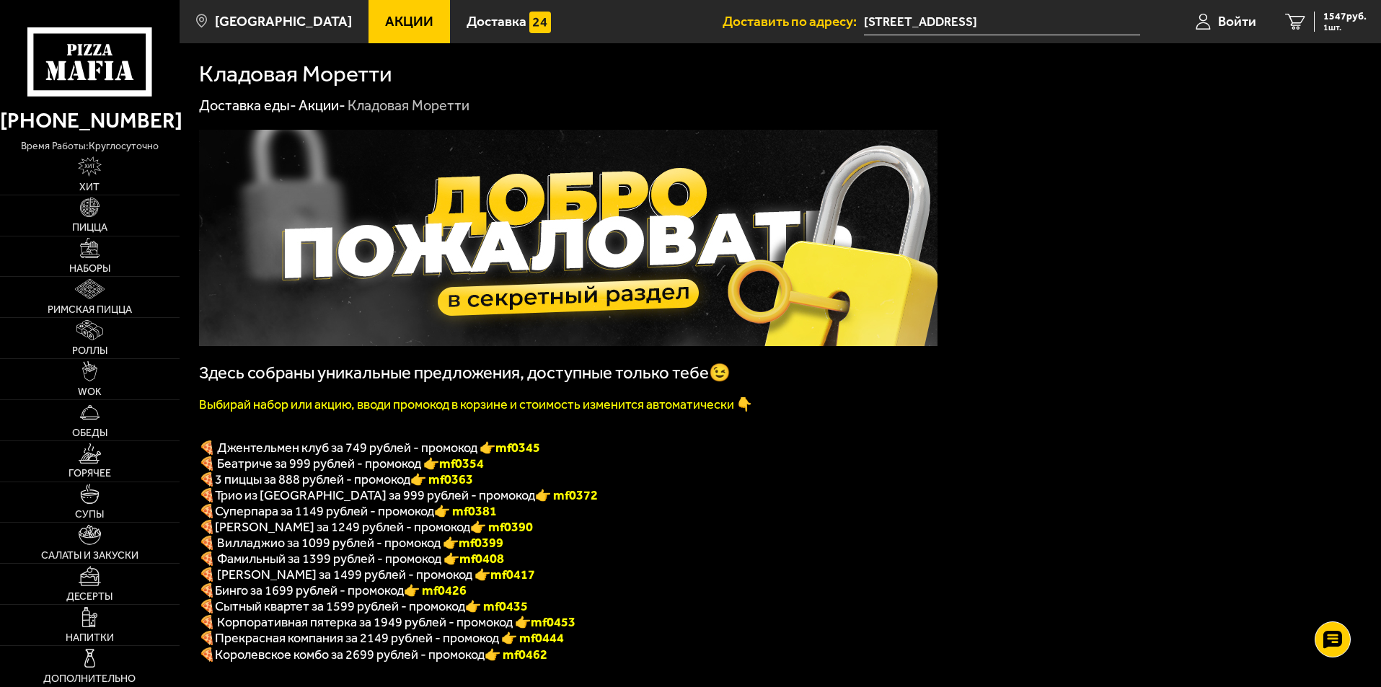
click at [458, 487] on font "👉 mf0363" at bounding box center [441, 480] width 63 height 16
click at [535, 496] on font "👉 mf0372" at bounding box center [566, 495] width 63 height 16
click at [535, 502] on font "👉 mf0372" at bounding box center [566, 495] width 63 height 16
copy font "f0372"
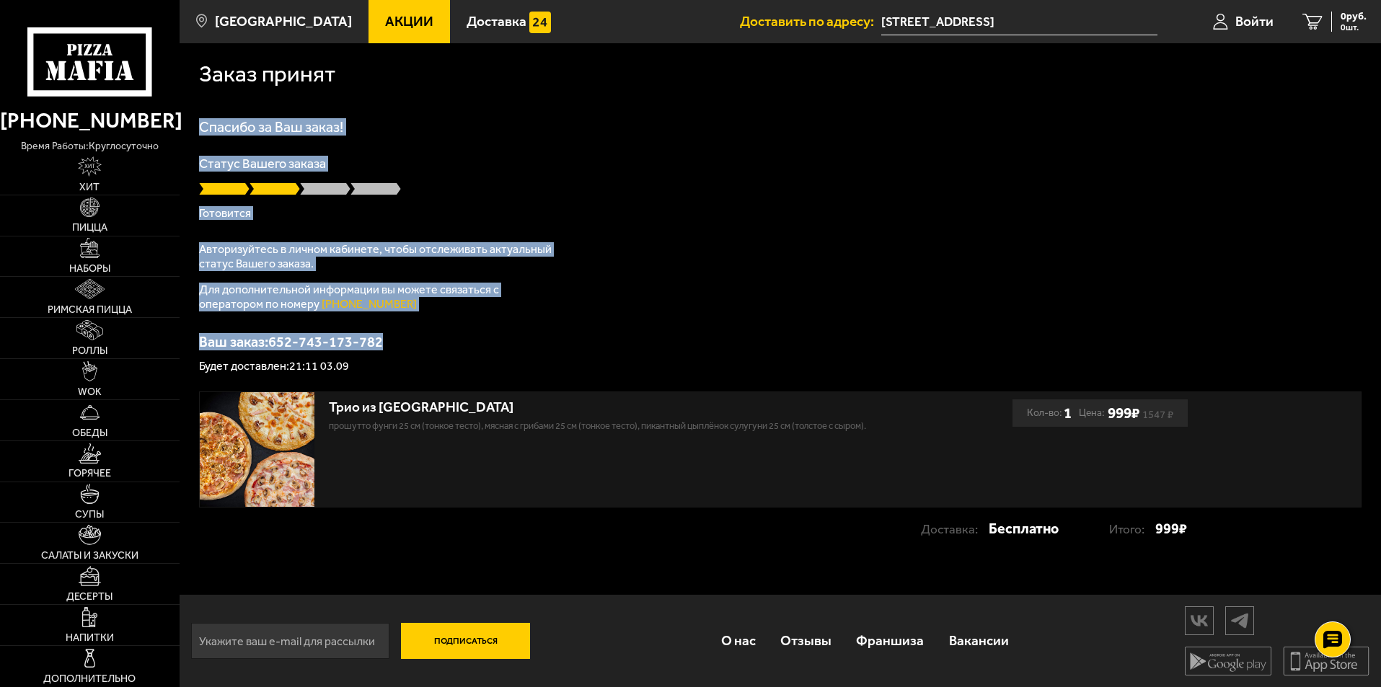
drag, startPoint x: 187, startPoint y: 127, endPoint x: 656, endPoint y: 302, distance: 500.4
click at [656, 302] on div "Заказ принят Спасибо за Ваш заказ! Статус Вашего заказа Готовится Авторизуйтесь…" at bounding box center [780, 303] width 1201 height 521
click at [656, 302] on div "Спасибо за Ваш заказ! Статус Вашего заказа Готовится Авторизуйтесь в личном каб…" at bounding box center [780, 246] width 1162 height 252
drag, startPoint x: 400, startPoint y: 374, endPoint x: 201, endPoint y: 110, distance: 330.1
click at [201, 110] on div "Заказ принят Спасибо за Ваш заказ! Статус Вашего заказа Готовится Авторизуйтесь…" at bounding box center [780, 303] width 1201 height 521
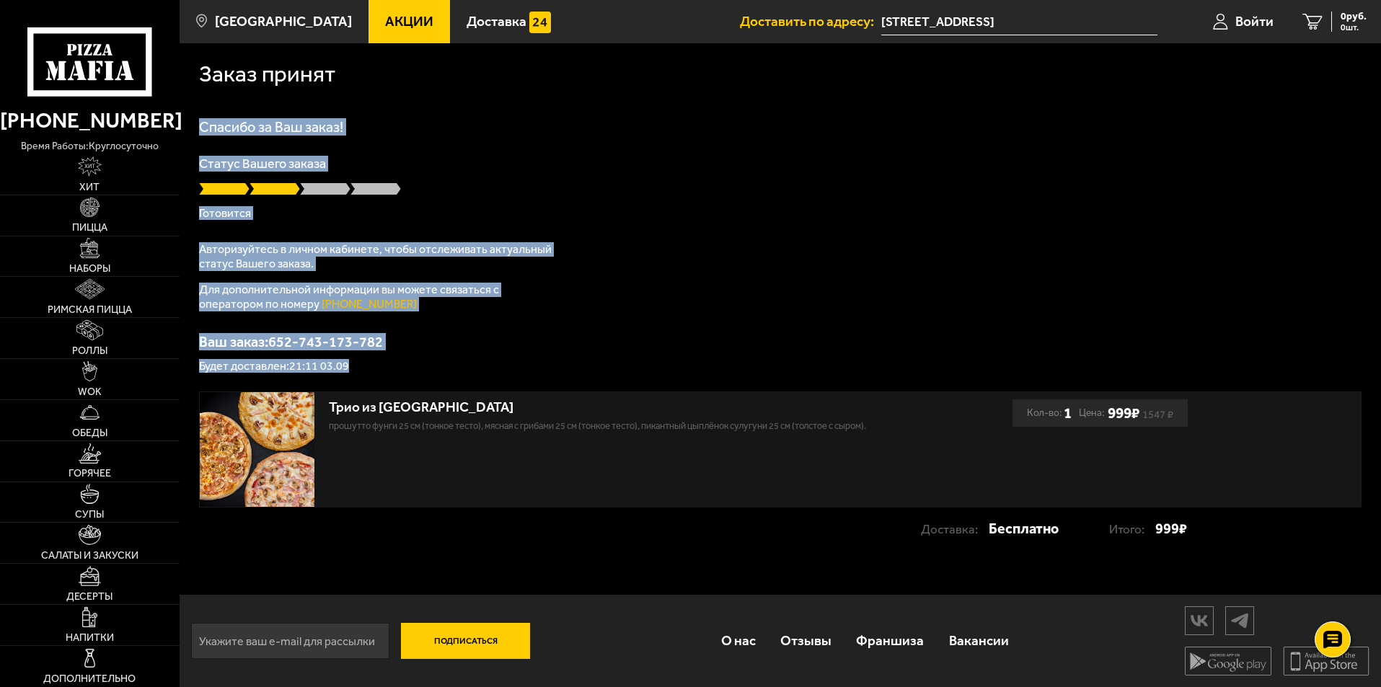
click at [201, 110] on div "Заказ принят Спасибо за Ваш заказ! Статус Вашего заказа Готовится Авторизуйтесь…" at bounding box center [780, 303] width 1201 height 521
drag, startPoint x: 195, startPoint y: 74, endPoint x: 525, endPoint y: 364, distance: 439.9
click at [525, 364] on div "Заказ принят Спасибо за Ваш заказ! Статус Вашего заказа Готовится Авторизуйтесь…" at bounding box center [780, 303] width 1201 height 521
click at [525, 364] on p "Будет доставлен: 21:11 03.09" at bounding box center [780, 367] width 1162 height 12
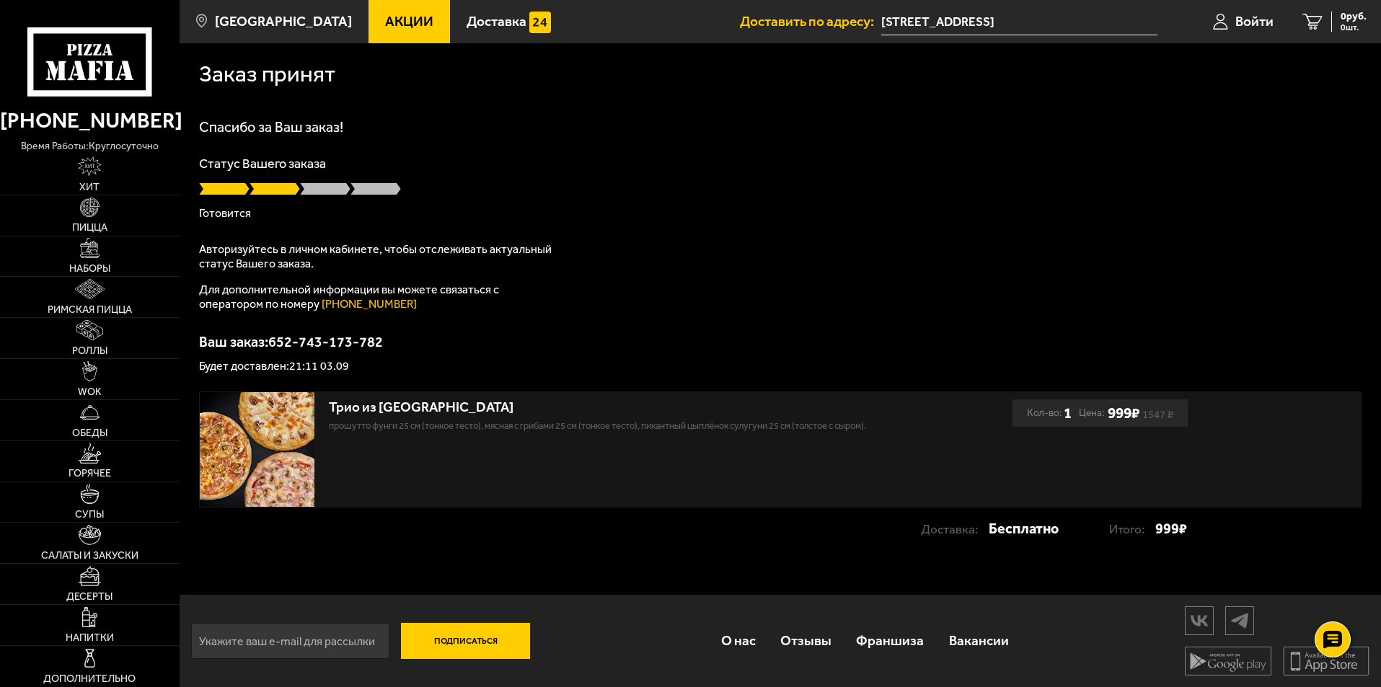
click at [534, 330] on div "Спасибо за Ваш заказ! Статус Вашего заказа Готовится Авторизуйтесь в личном каб…" at bounding box center [780, 246] width 1162 height 252
click at [500, 325] on div "Спасибо за Ваш заказ! Статус Вашего заказа Готовится Авторизуйтесь в личном каб…" at bounding box center [780, 246] width 1162 height 252
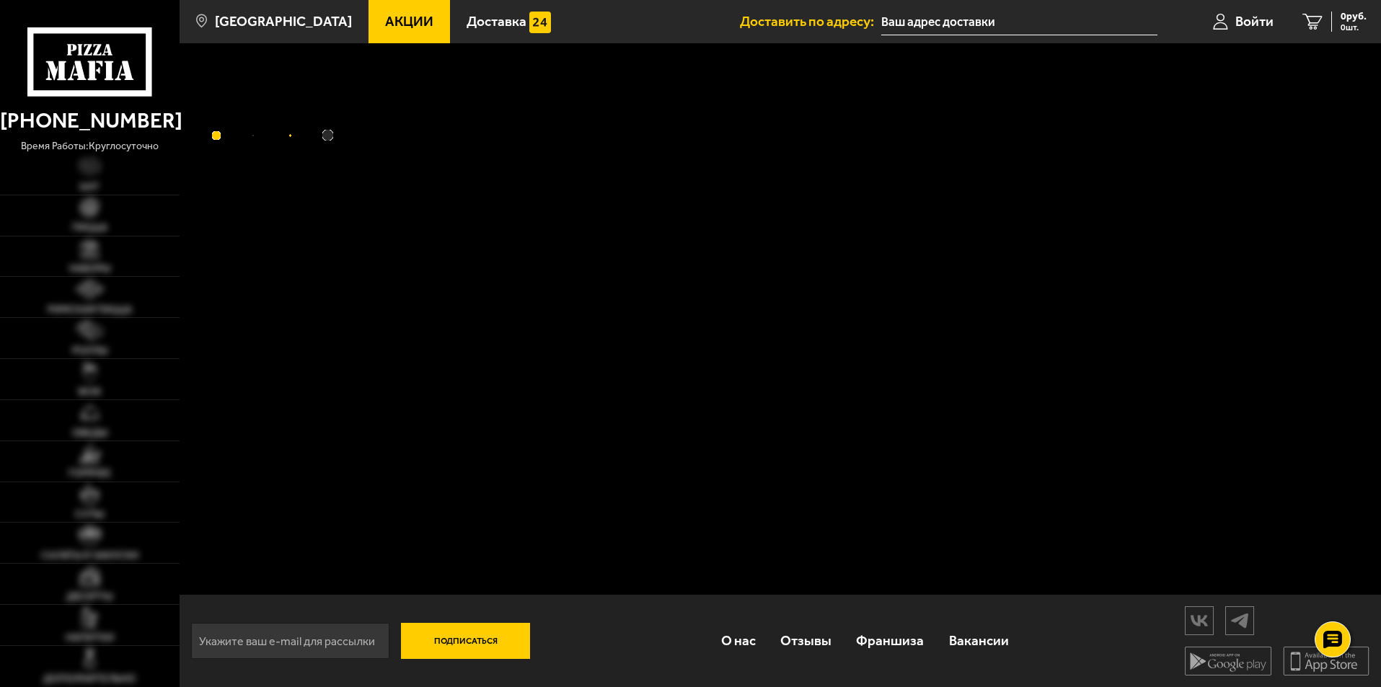
type input "[STREET_ADDRESS]"
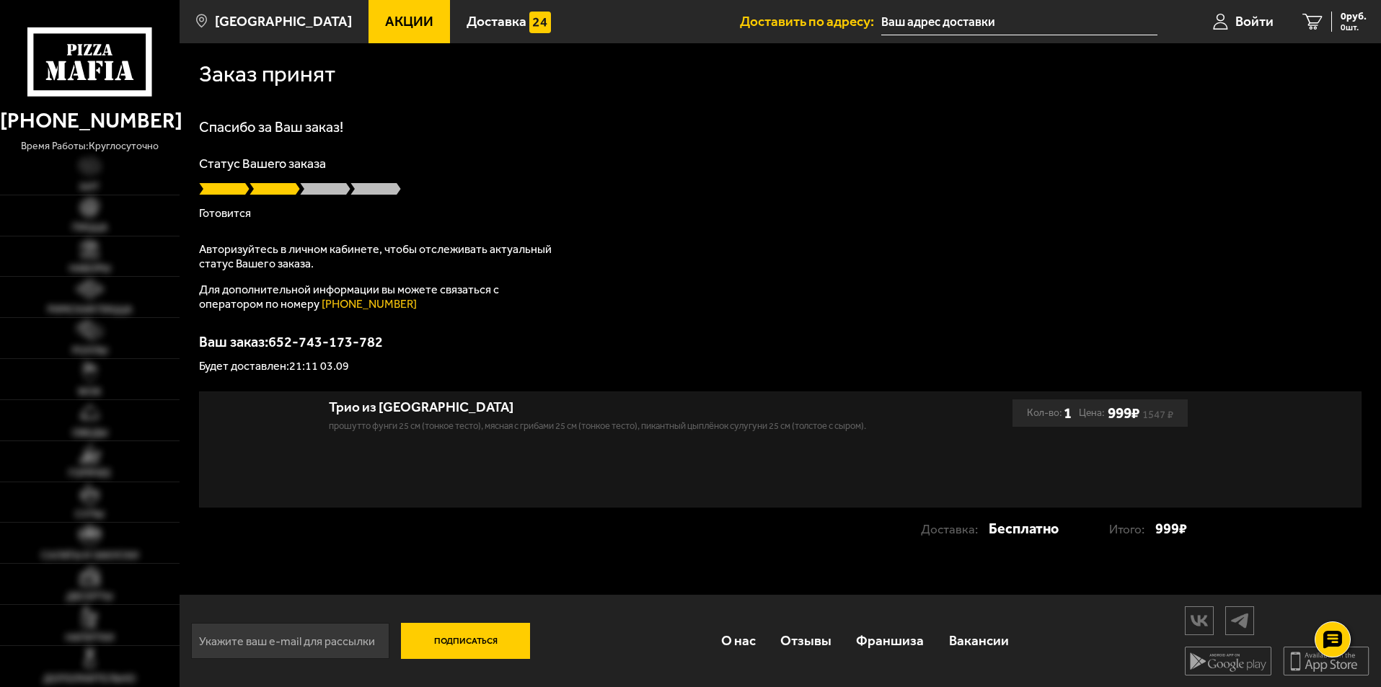
type input "[STREET_ADDRESS]"
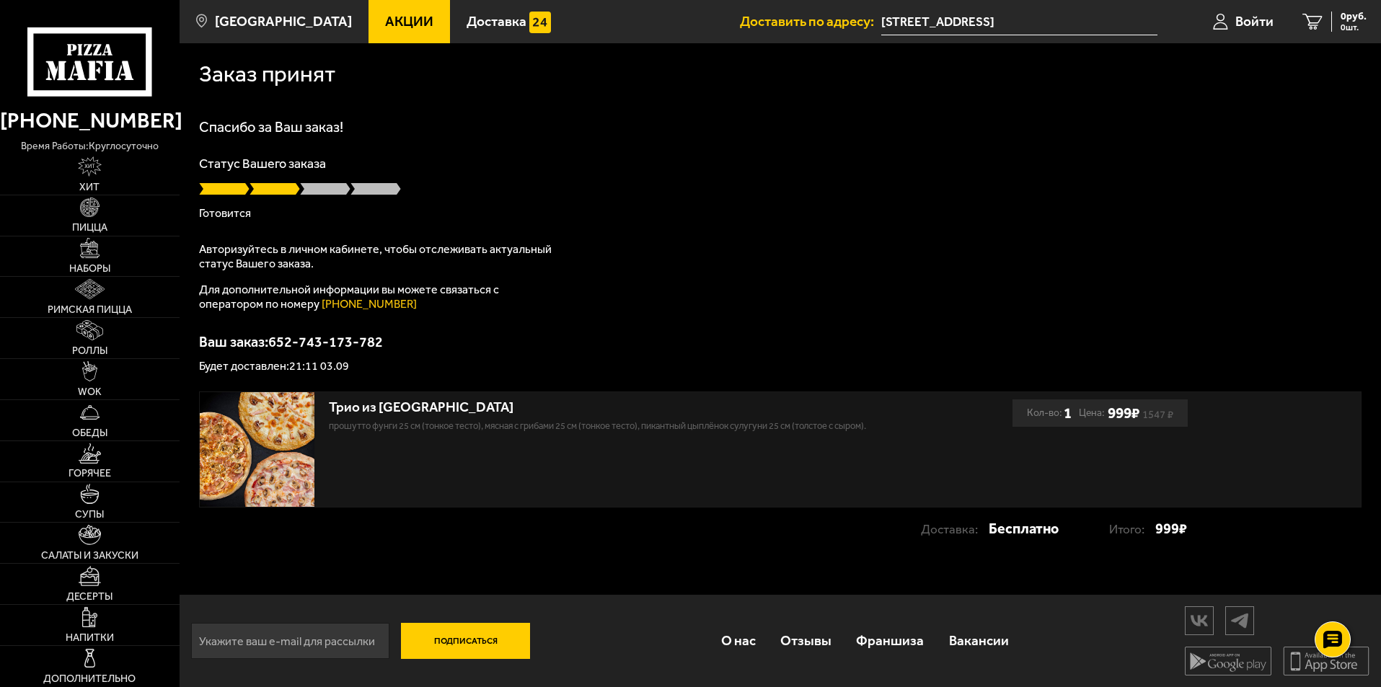
scroll to position [1, 0]
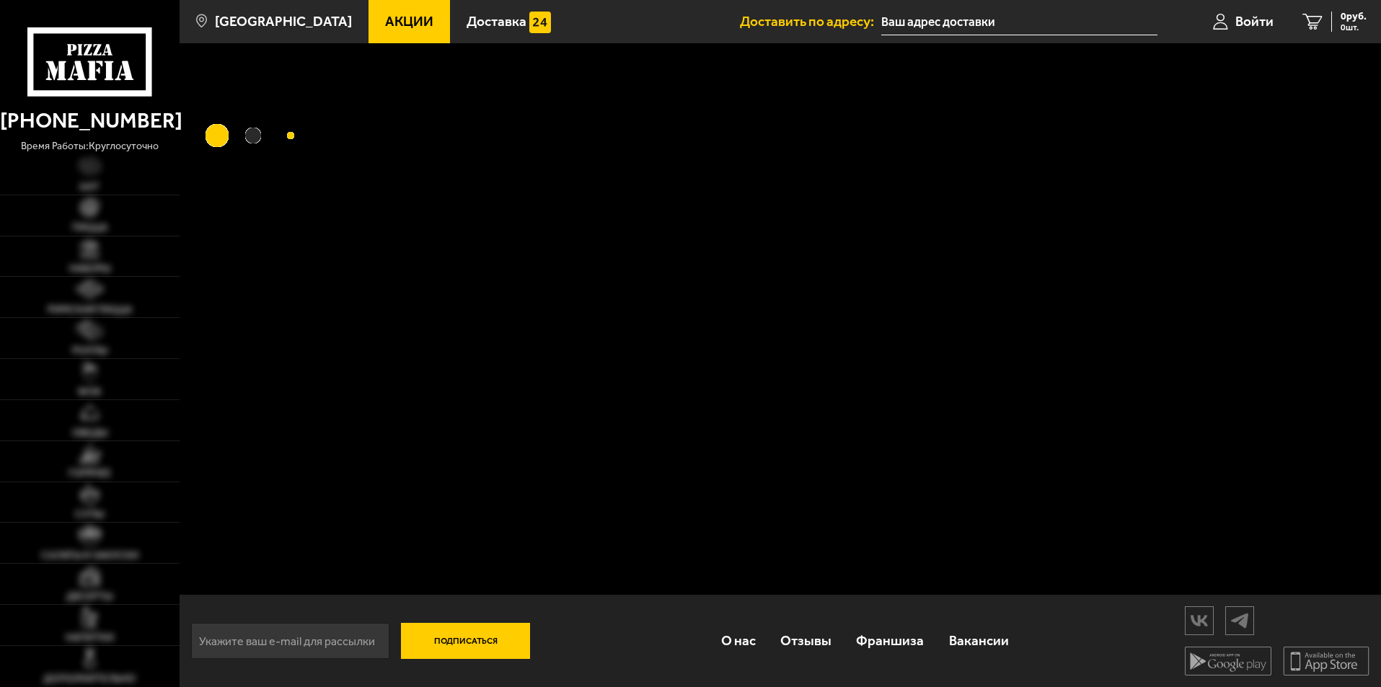
scroll to position [1, 0]
type input "[STREET_ADDRESS]"
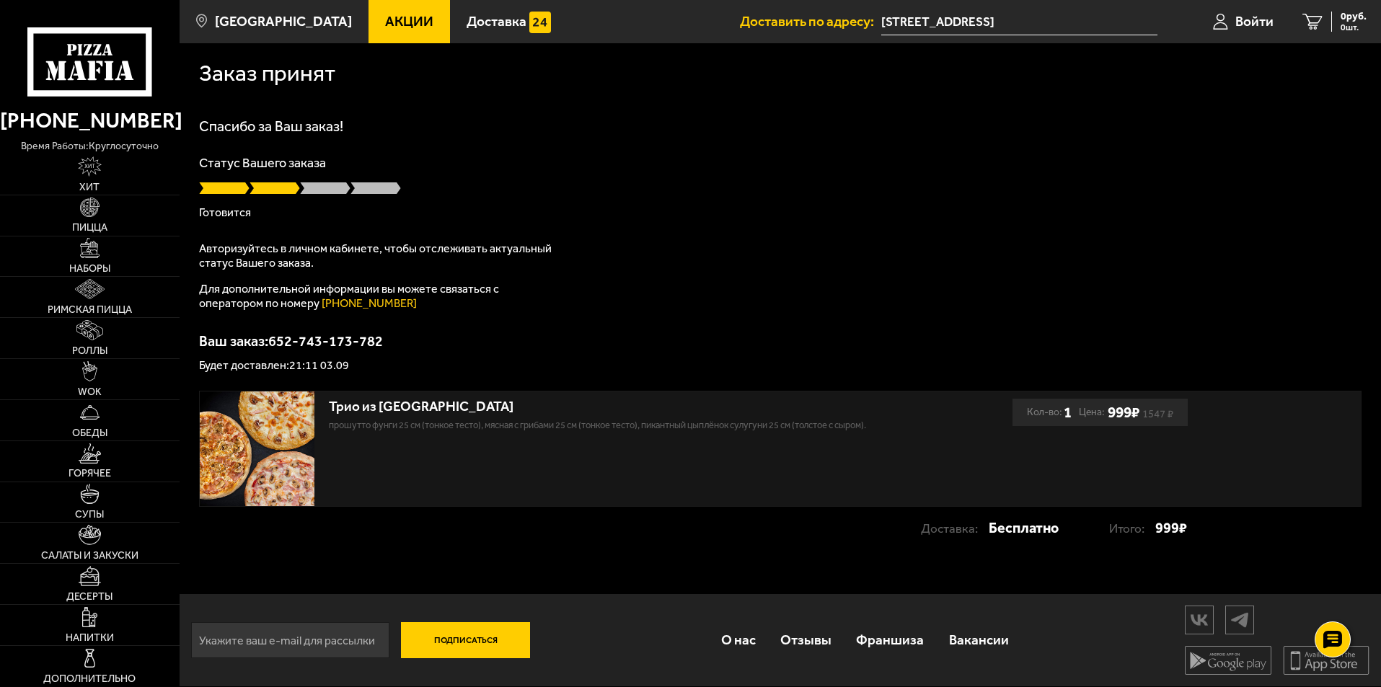
scroll to position [0, 0]
drag, startPoint x: 609, startPoint y: 490, endPoint x: 520, endPoint y: 353, distance: 163.0
drag, startPoint x: 749, startPoint y: 216, endPoint x: 762, endPoint y: 258, distance: 43.8
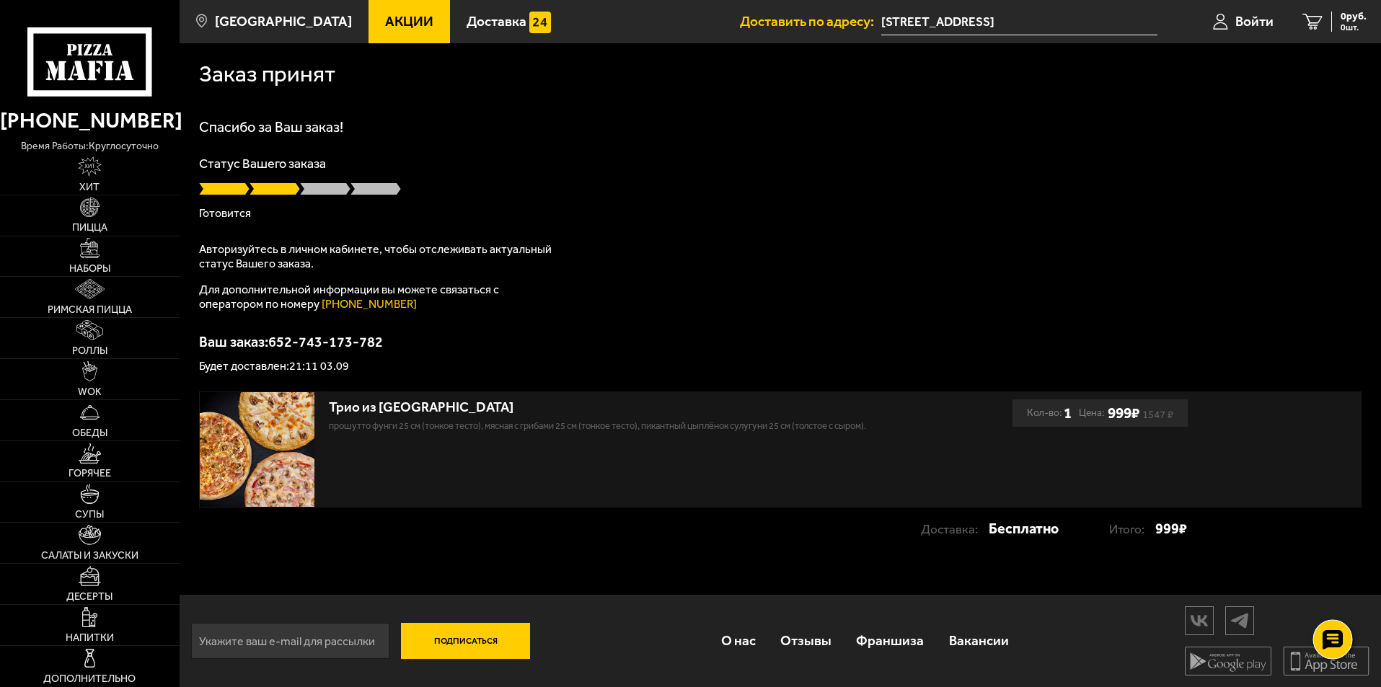
click at [1330, 632] on use at bounding box center [1332, 640] width 21 height 20
click at [1333, 555] on icon at bounding box center [1333, 557] width 22 height 22
click at [1344, 559] on icon at bounding box center [1333, 557] width 22 height 22
click at [449, 533] on div "Доставка: Бесплатно Итого: 999 ₽" at bounding box center [693, 529] width 988 height 28
click at [1330, 551] on icon at bounding box center [1333, 557] width 22 height 22
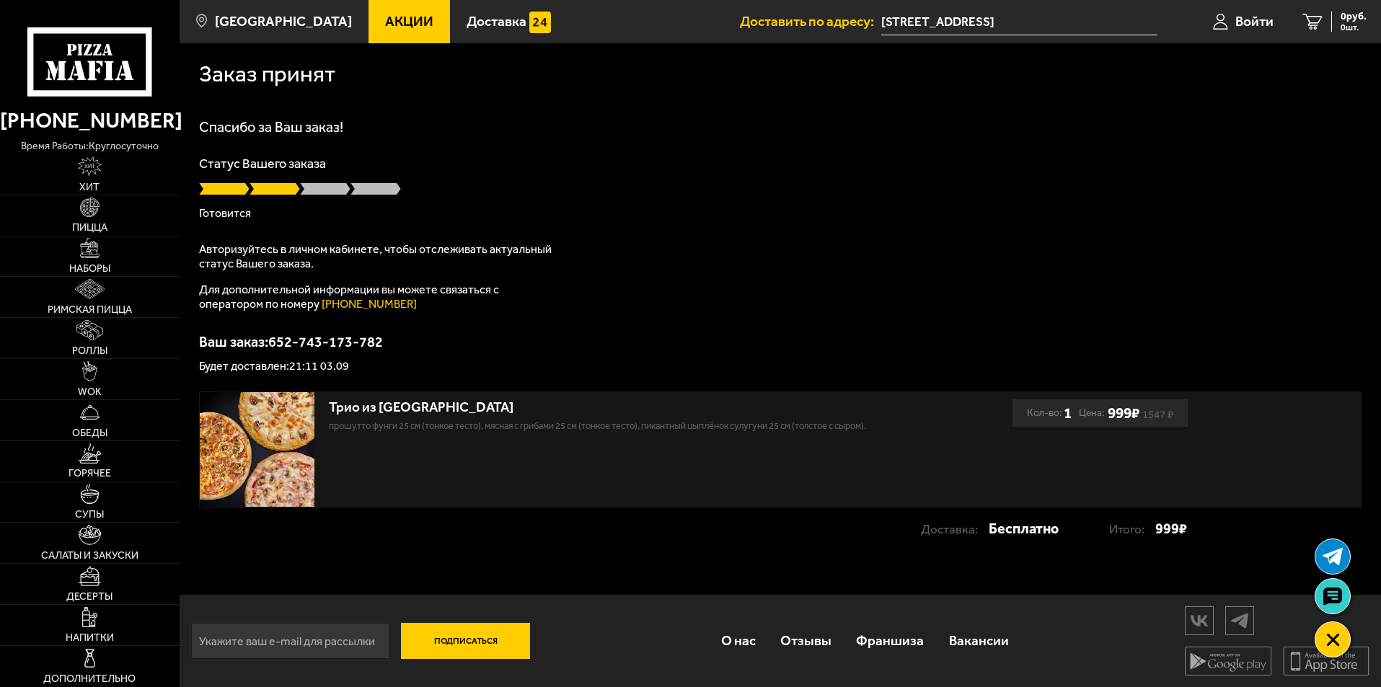
click at [460, 274] on div "Авторизуйтесь в личном кабинете, чтобы отслеживать актуальный статус Вашего зак…" at bounding box center [379, 276] width 361 height 69
type input "[STREET_ADDRESS]"
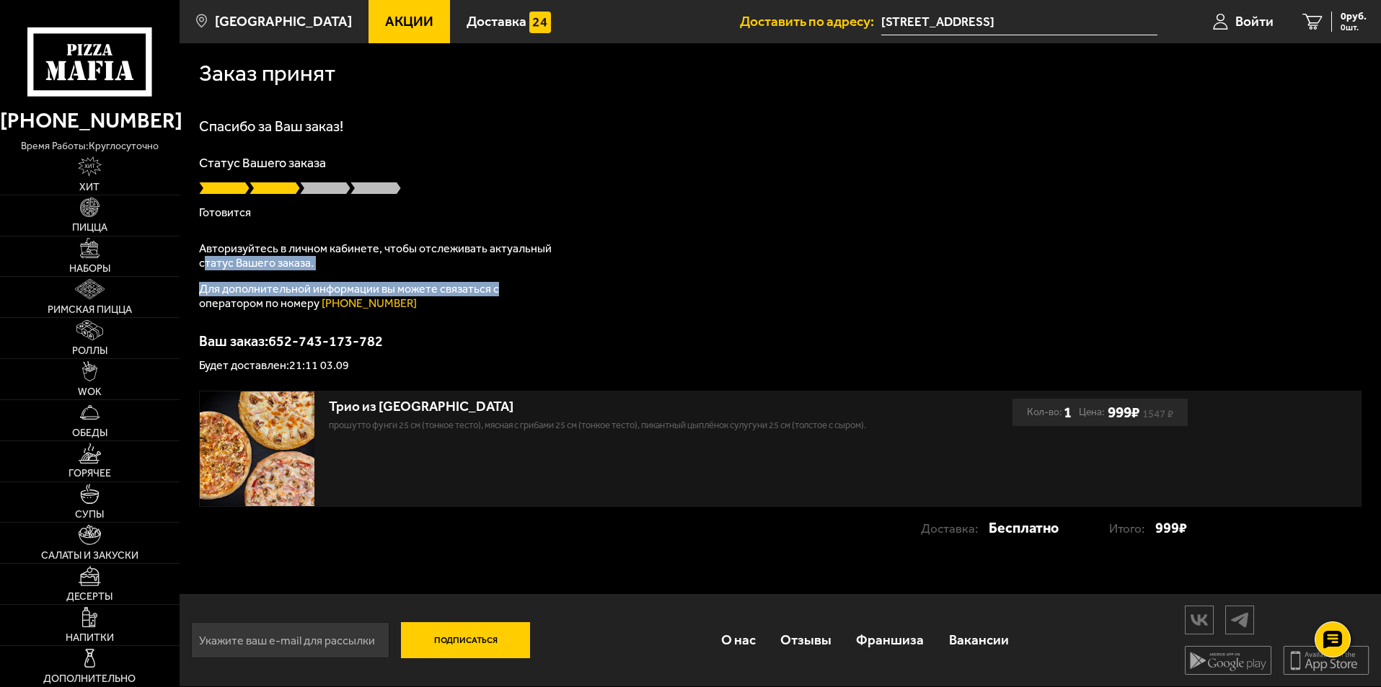
drag, startPoint x: 503, startPoint y: 295, endPoint x: 204, endPoint y: 267, distance: 299.9
click at [204, 267] on div "Авторизуйтесь в личном кабинете, чтобы отслеживать актуальный статус Вашего зак…" at bounding box center [379, 276] width 361 height 69
click at [204, 263] on p "Авторизуйтесь в личном кабинете, чтобы отслеживать актуальный статус Вашего зак…" at bounding box center [379, 256] width 361 height 29
drag, startPoint x: 198, startPoint y: 207, endPoint x: 411, endPoint y: 303, distance: 234.0
click at [411, 303] on div "Заказ принят [PERSON_NAME] за Ваш заказ! Статус Вашего заказа [PERSON_NAME] Авт…" at bounding box center [780, 303] width 1201 height 521
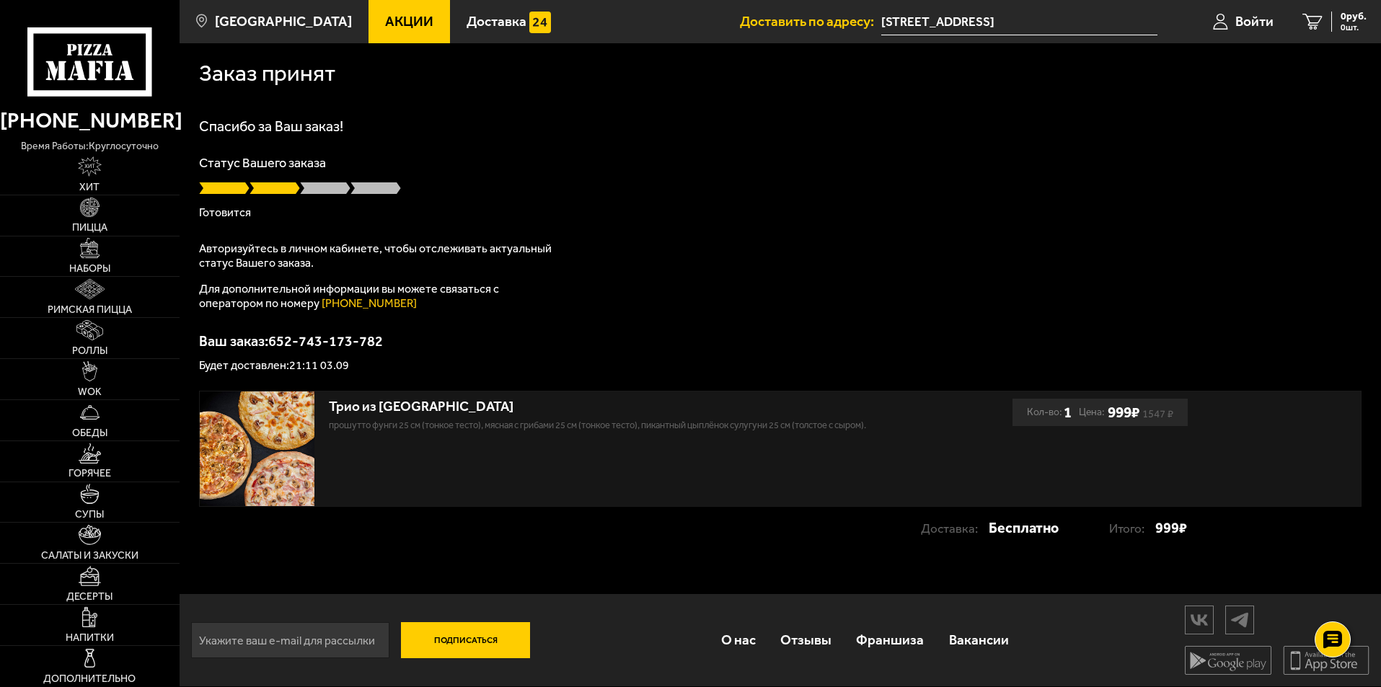
click at [411, 303] on p "Для дополнительной информации вы можете связаться с оператором по номеру [PHONE…" at bounding box center [379, 296] width 361 height 29
drag, startPoint x: 403, startPoint y: 314, endPoint x: 200, endPoint y: 211, distance: 227.4
click at [200, 211] on div "Спасибо за Ваш заказ! Статус Вашего заказа [PERSON_NAME] Авторизуйтесь в личном…" at bounding box center [780, 245] width 1162 height 252
click at [200, 211] on p "Готовится" at bounding box center [780, 213] width 1162 height 12
drag, startPoint x: 196, startPoint y: 211, endPoint x: 506, endPoint y: 317, distance: 327.0
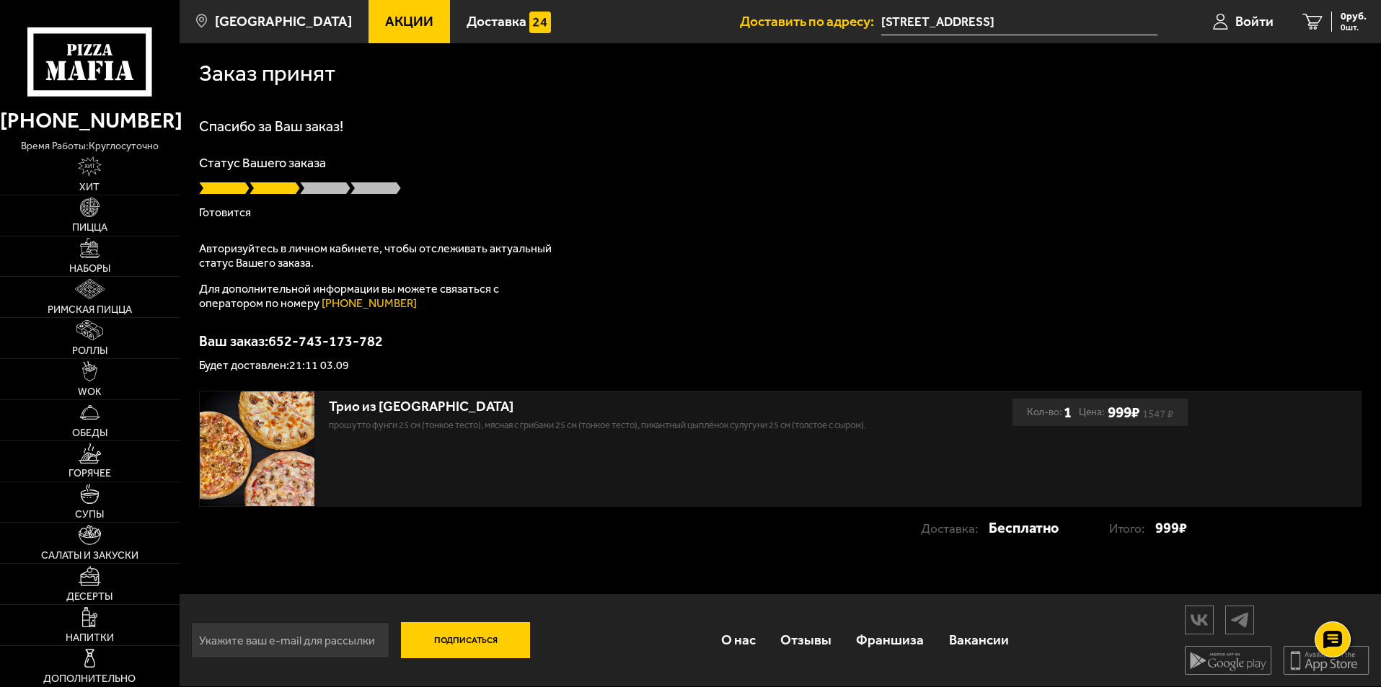
click at [506, 317] on div "Заказ принят [PERSON_NAME] за Ваш заказ! Статус Вашего заказа [PERSON_NAME] Авт…" at bounding box center [780, 303] width 1201 height 521
click at [506, 317] on div "Спасибо за Ваш заказ! Статус Вашего заказа [PERSON_NAME] Авторизуйтесь в личном…" at bounding box center [780, 245] width 1162 height 252
click at [453, 404] on div "Трио из [GEOGRAPHIC_DATA]" at bounding box center [601, 407] width 544 height 17
drag, startPoint x: 583, startPoint y: 392, endPoint x: 582, endPoint y: 354, distance: 37.5
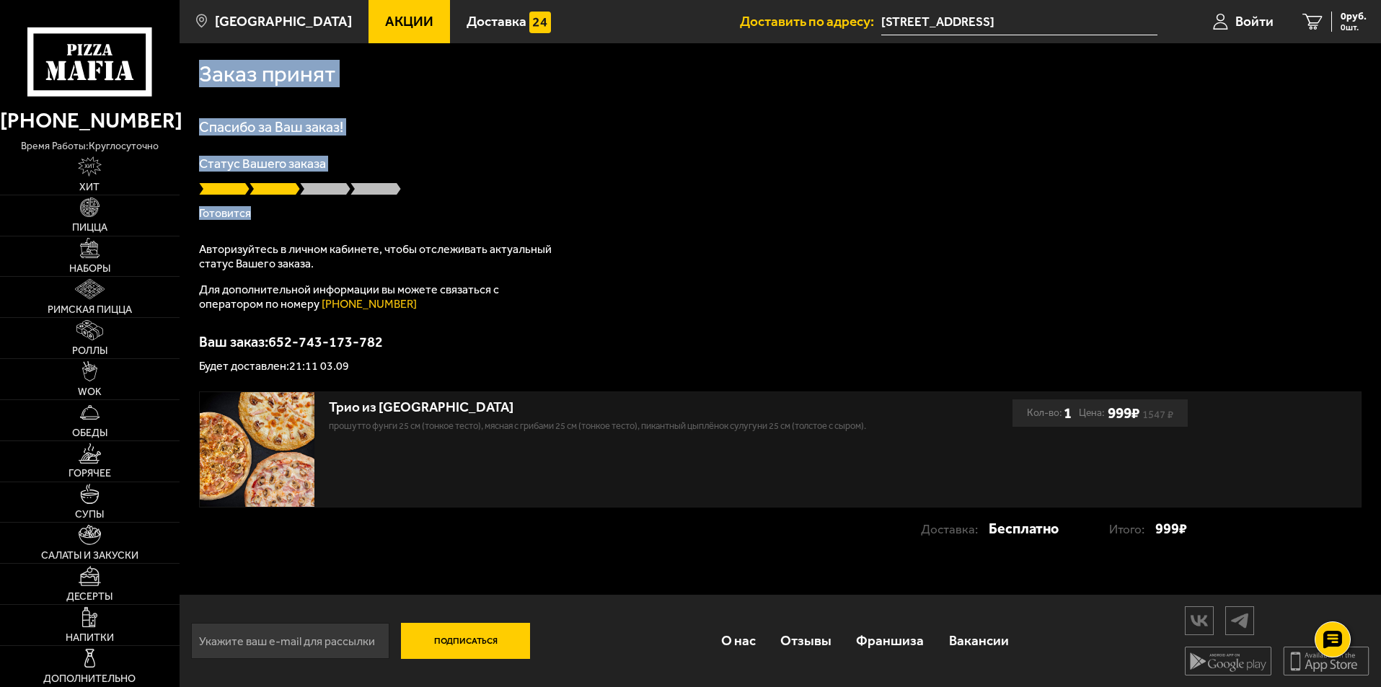
drag, startPoint x: 195, startPoint y: 75, endPoint x: 615, endPoint y: 228, distance: 447.4
click at [615, 228] on div "Заказ принят [PERSON_NAME] за Ваш заказ! Статус Вашего заказа [PERSON_NAME] Авт…" at bounding box center [780, 303] width 1201 height 521
click at [615, 228] on div "Спасибо за Ваш заказ! Статус Вашего заказа [PERSON_NAME] Авторизуйтесь в личном…" at bounding box center [780, 246] width 1162 height 252
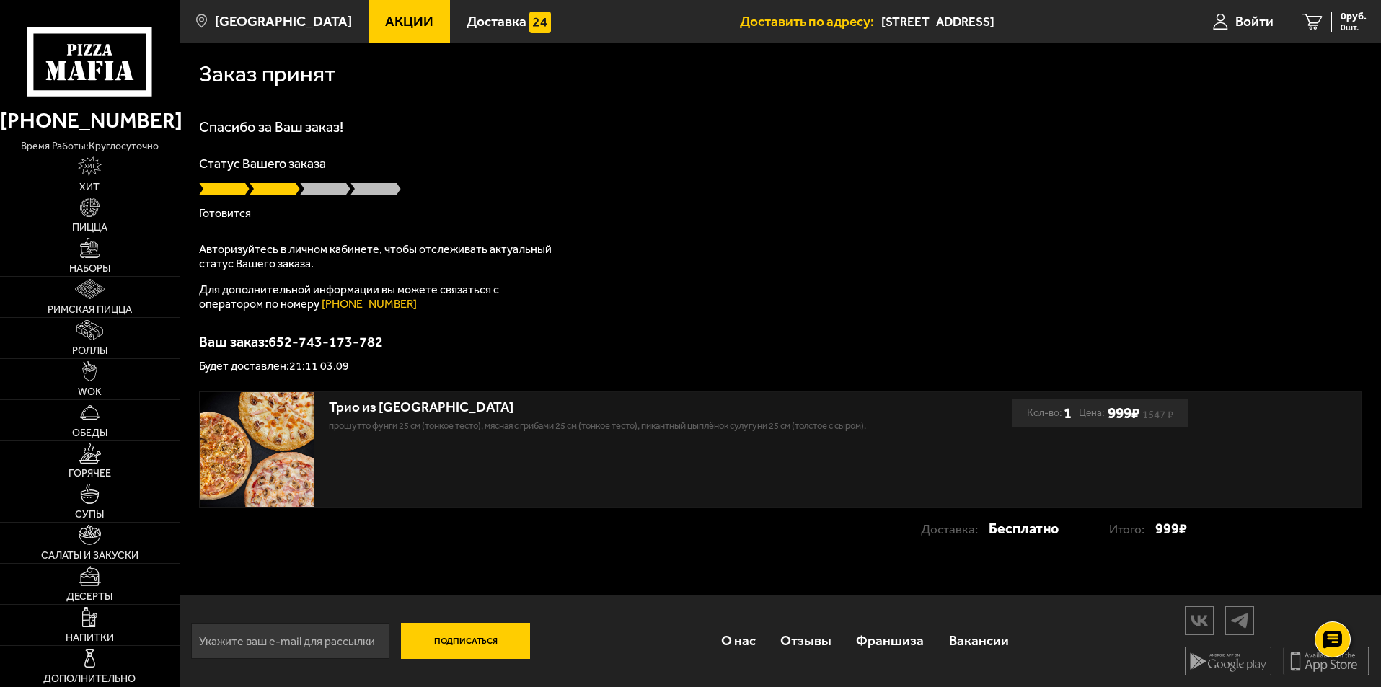
drag, startPoint x: 446, startPoint y: 198, endPoint x: 445, endPoint y: 185, distance: 13.1
click at [446, 198] on div "Статус Вашего заказа [PERSON_NAME]" at bounding box center [780, 188] width 1162 height 62
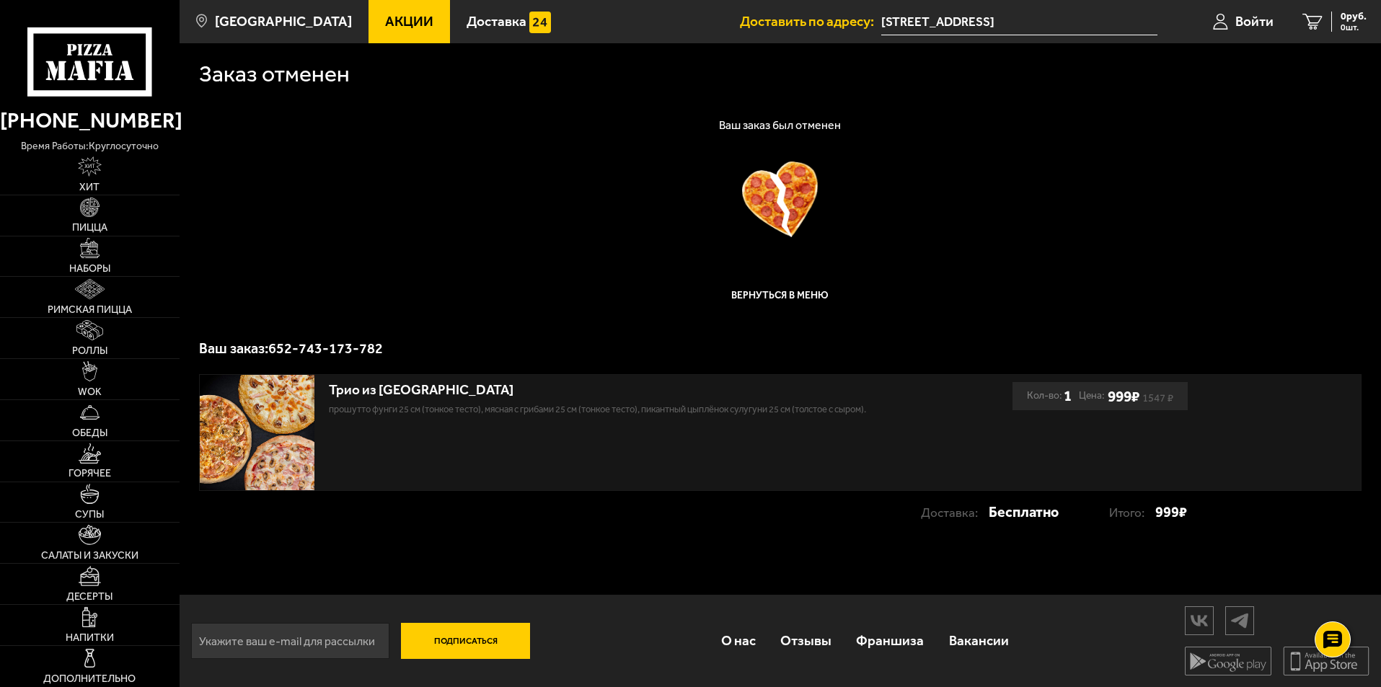
drag, startPoint x: 720, startPoint y: 206, endPoint x: 737, endPoint y: 178, distance: 32.0
drag, startPoint x: 785, startPoint y: 201, endPoint x: 689, endPoint y: 217, distance: 96.5
click at [689, 217] on div at bounding box center [780, 200] width 1162 height 76
click at [441, 242] on div "Ваш заказ был отменен Вернуться в меню Ваш заказ: 652-743-173-782" at bounding box center [780, 238] width 1162 height 236
click at [394, 273] on div "Ваш заказ был отменен Вернуться в меню Ваш заказ: 652-743-173-782" at bounding box center [780, 238] width 1162 height 236
